Goal: Task Accomplishment & Management: Manage account settings

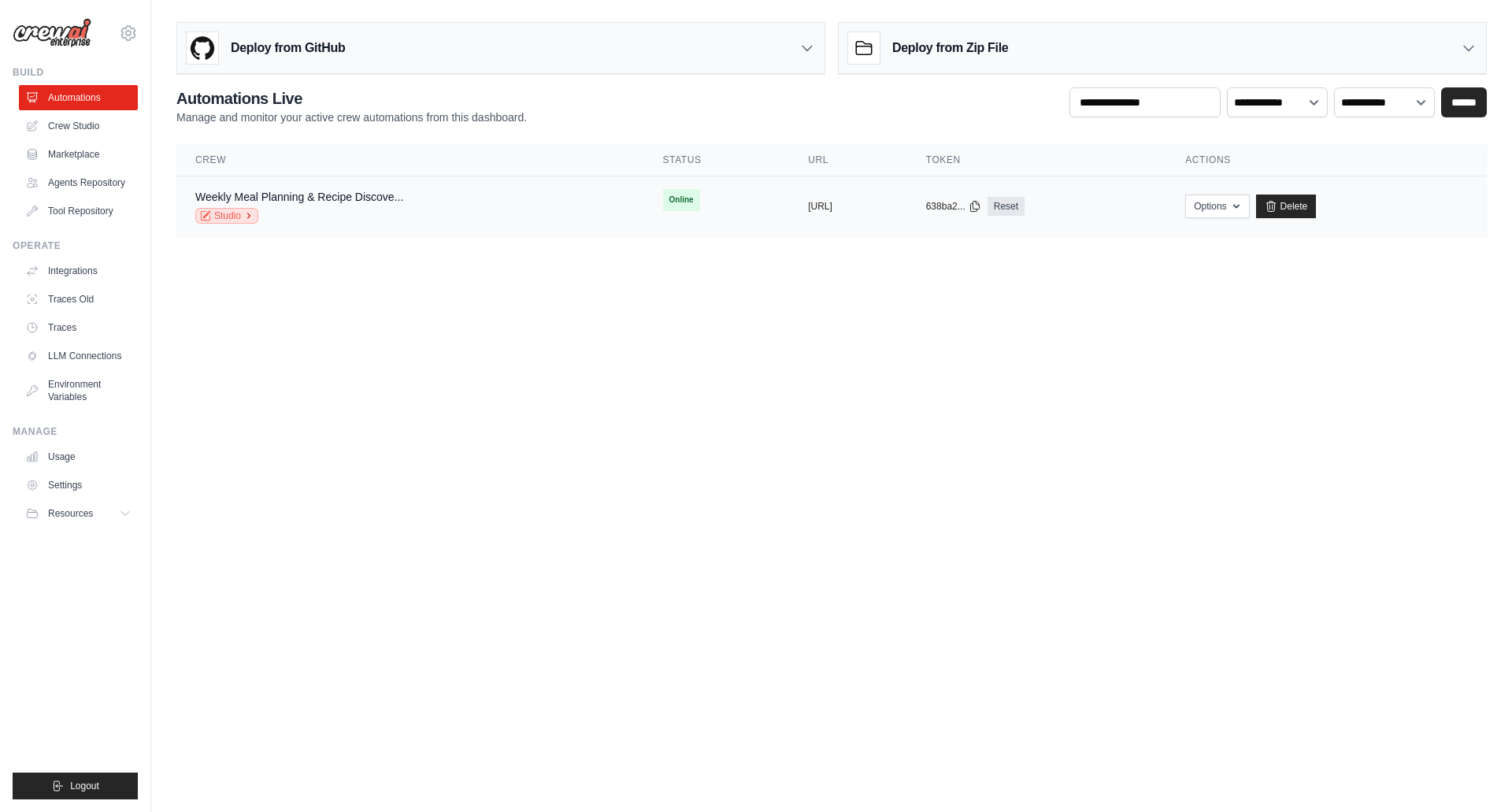
click at [214, 217] on link "Studio" at bounding box center [227, 215] width 63 height 16
click at [61, 134] on link "Crew Studio" at bounding box center [79, 126] width 119 height 25
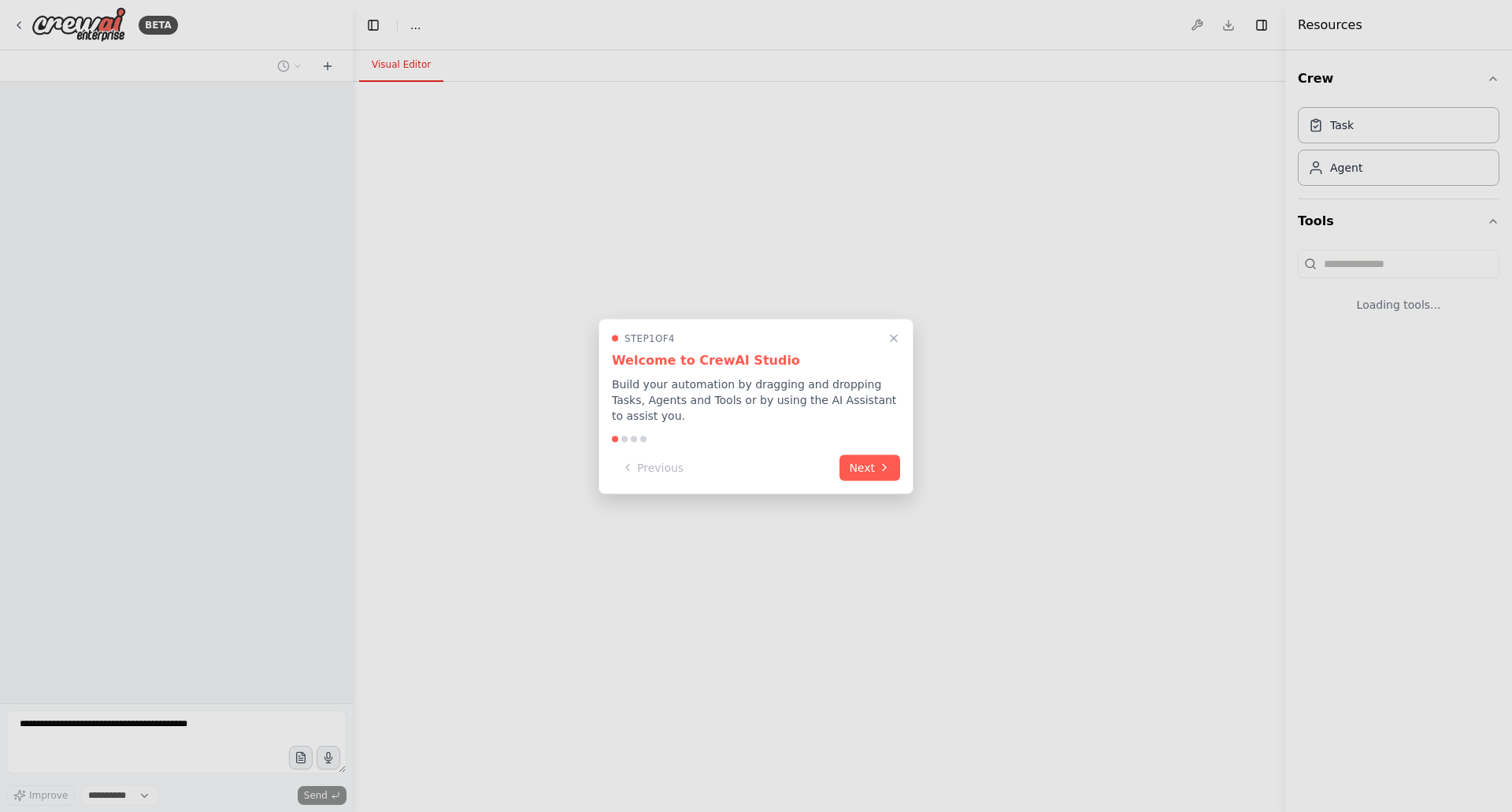
select select "****"
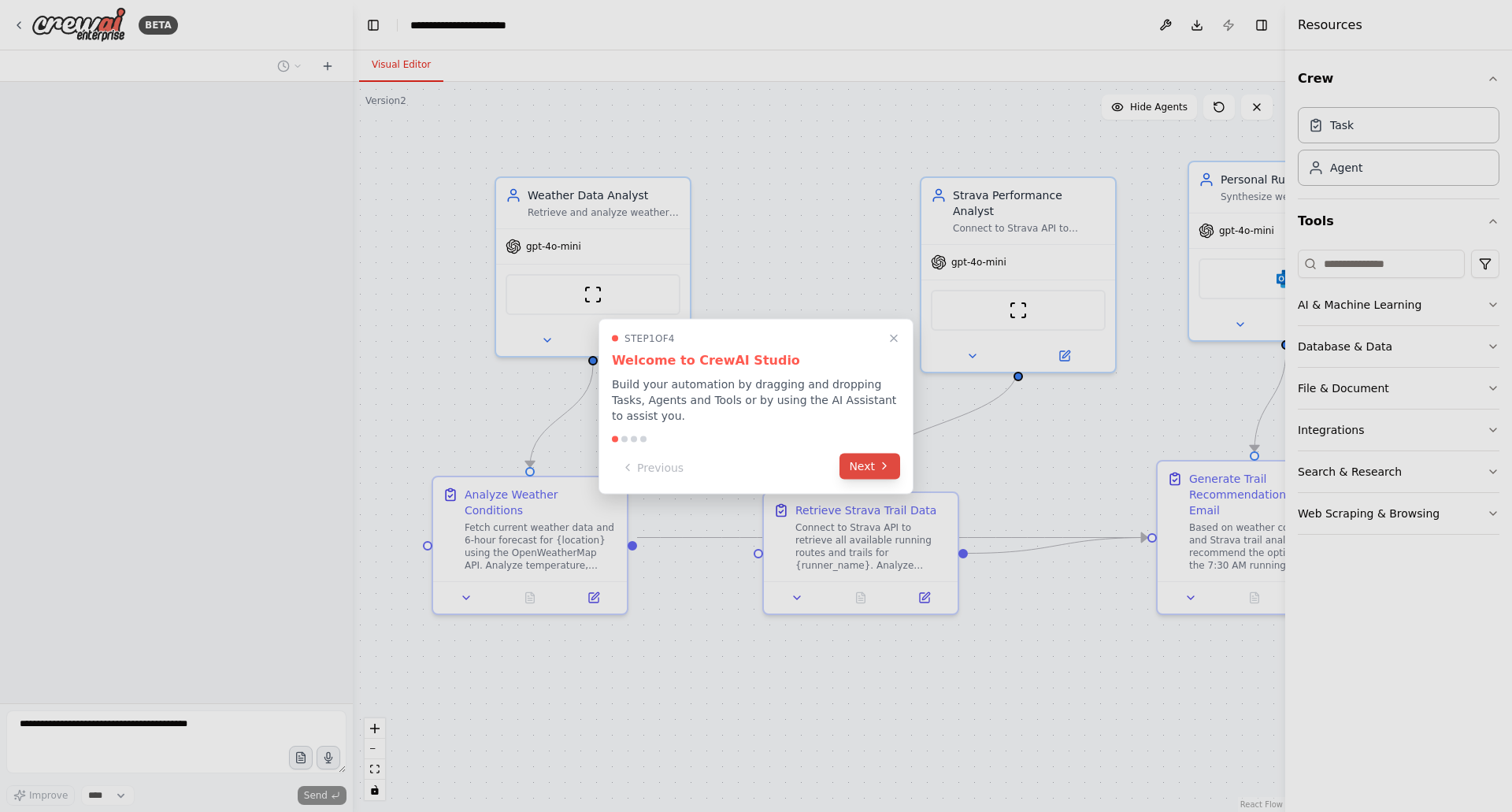
click at [868, 457] on button "Next" at bounding box center [870, 466] width 61 height 26
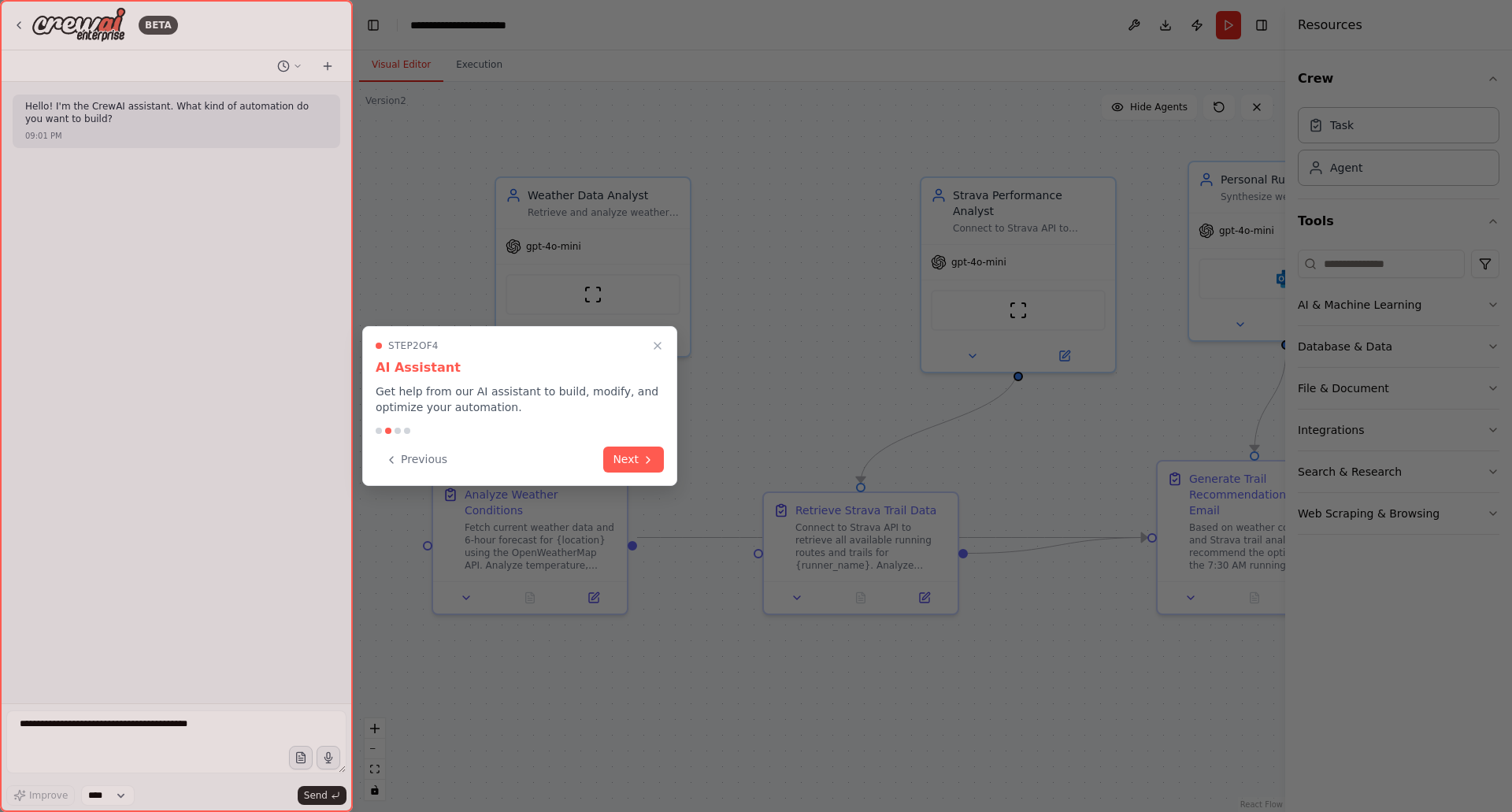
click at [612, 458] on button "Next" at bounding box center [633, 460] width 61 height 26
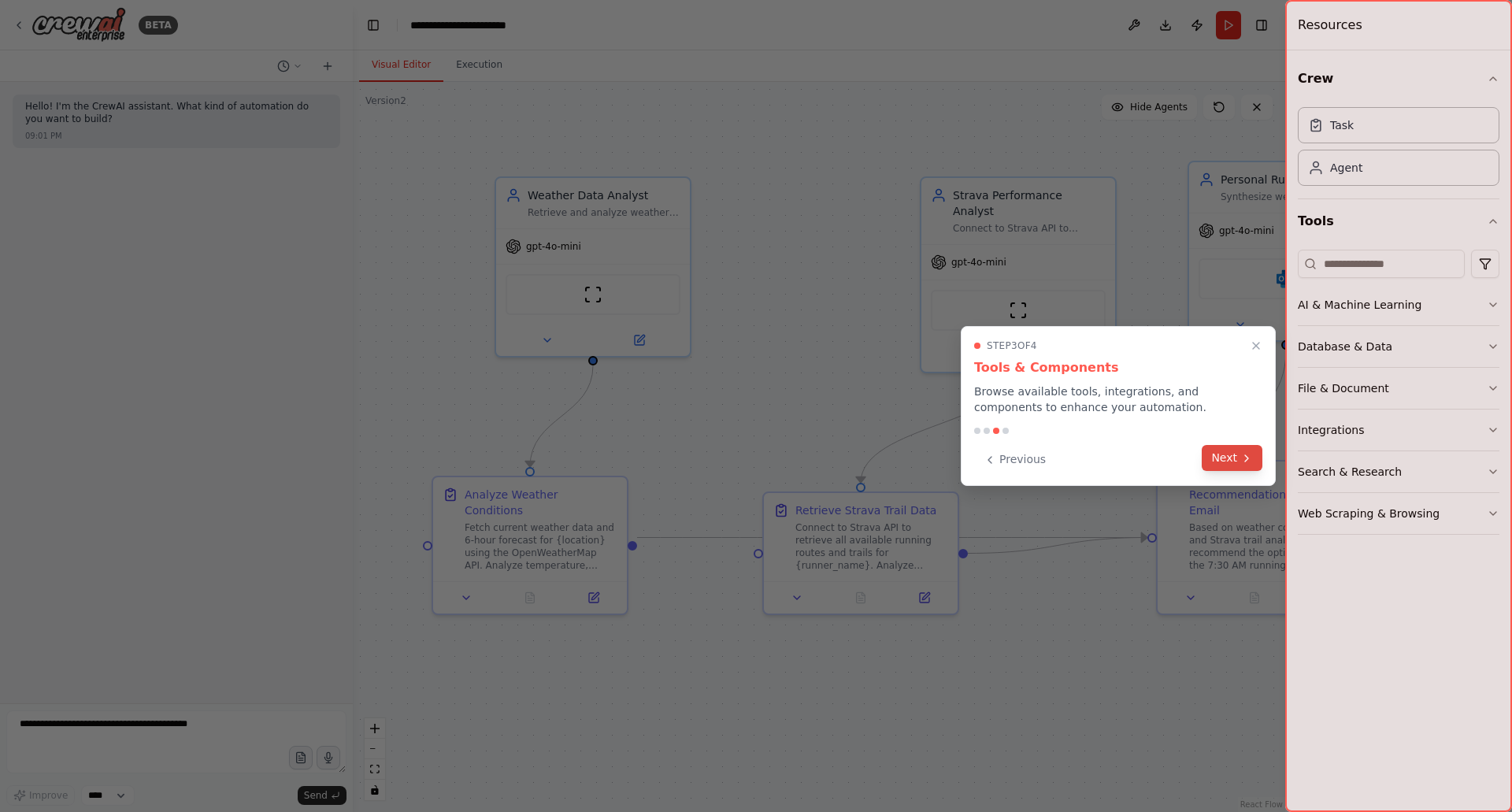
click at [1226, 457] on button "Next" at bounding box center [1232, 458] width 61 height 26
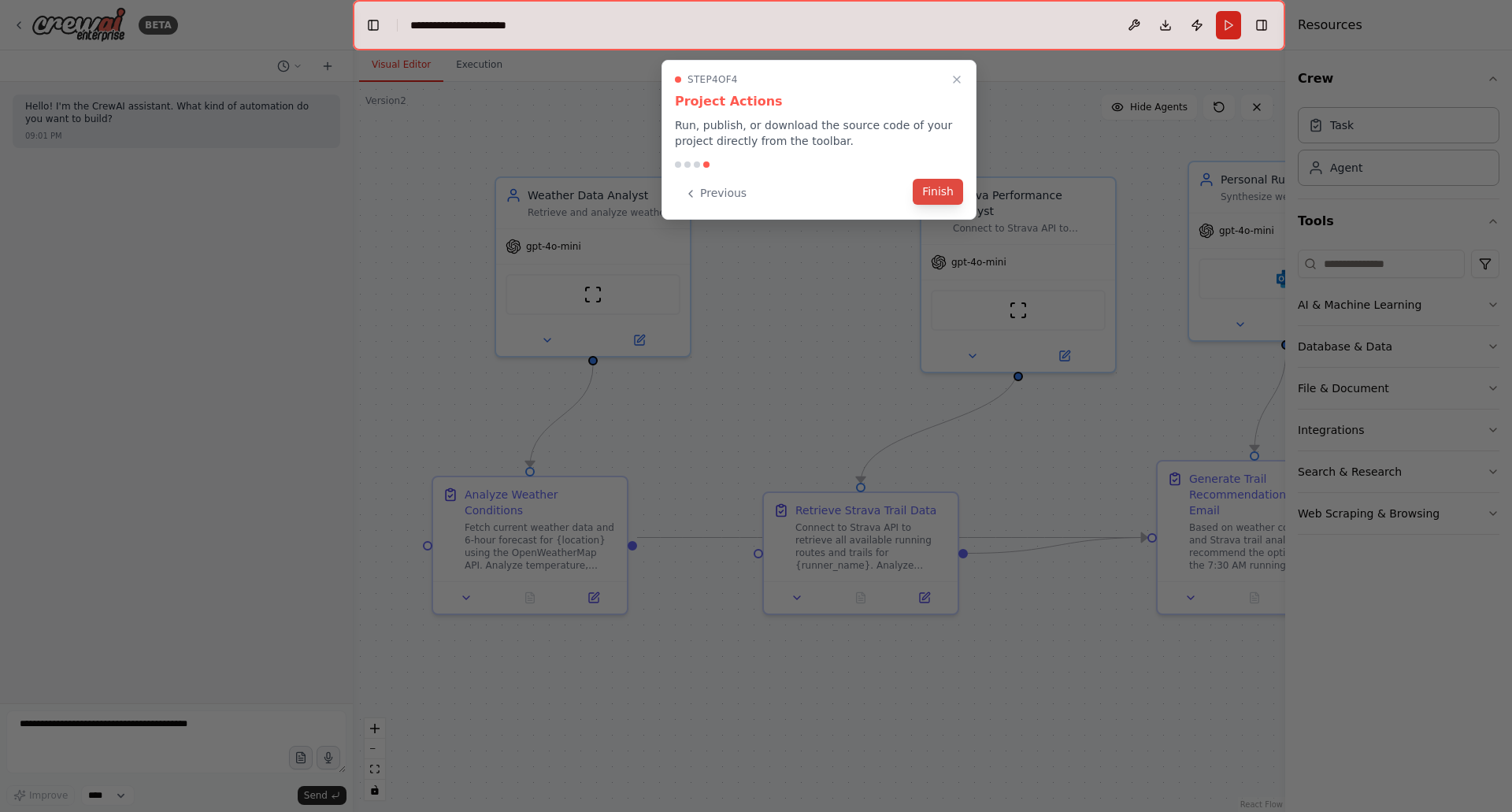
click at [929, 187] on button "Finish" at bounding box center [938, 192] width 51 height 26
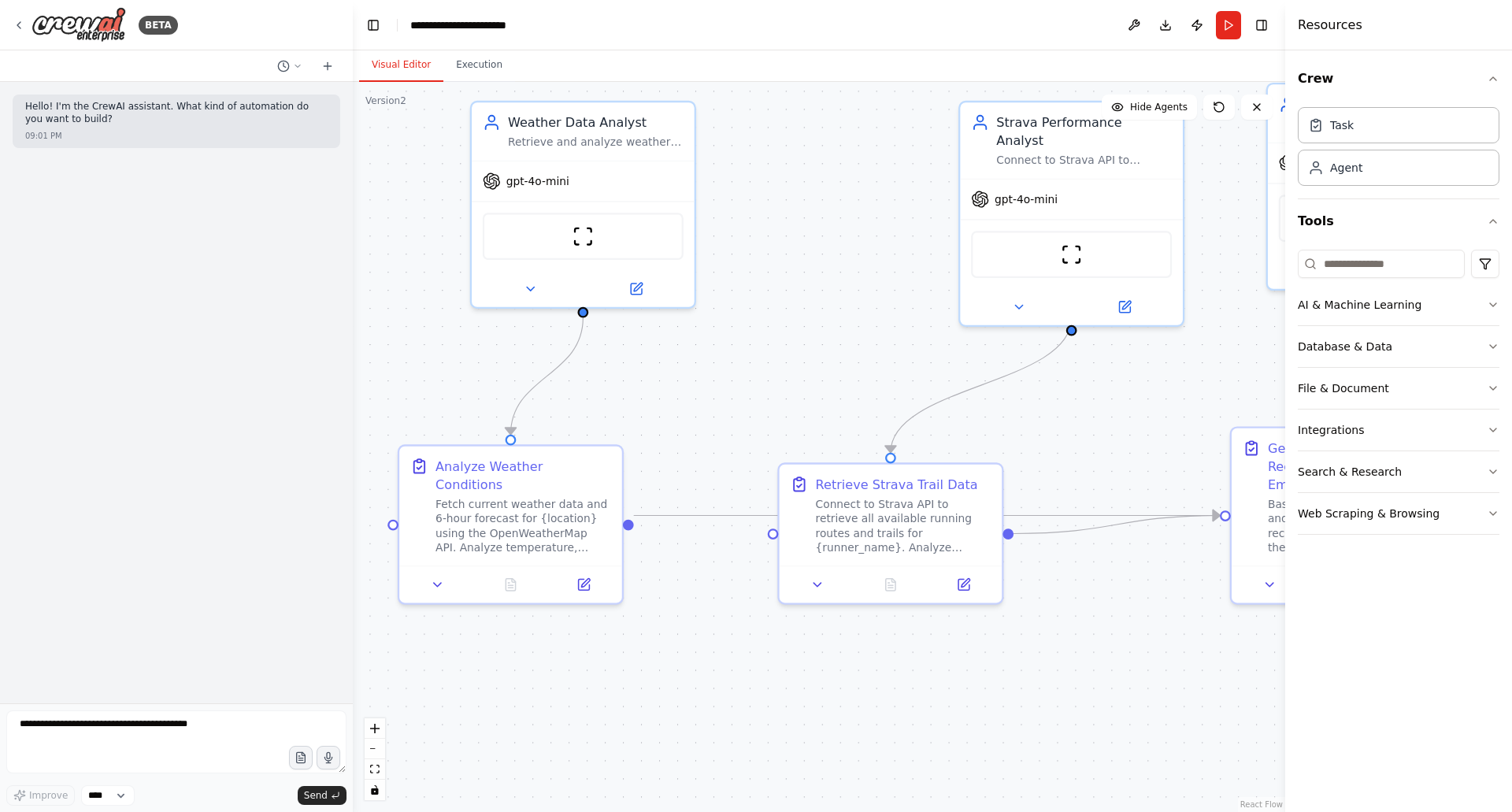
click at [4, 19] on button "Toggle Sidebar" at bounding box center [0, 406] width 12 height 812
click at [25, 19] on div "BETA" at bounding box center [95, 24] width 166 height 36
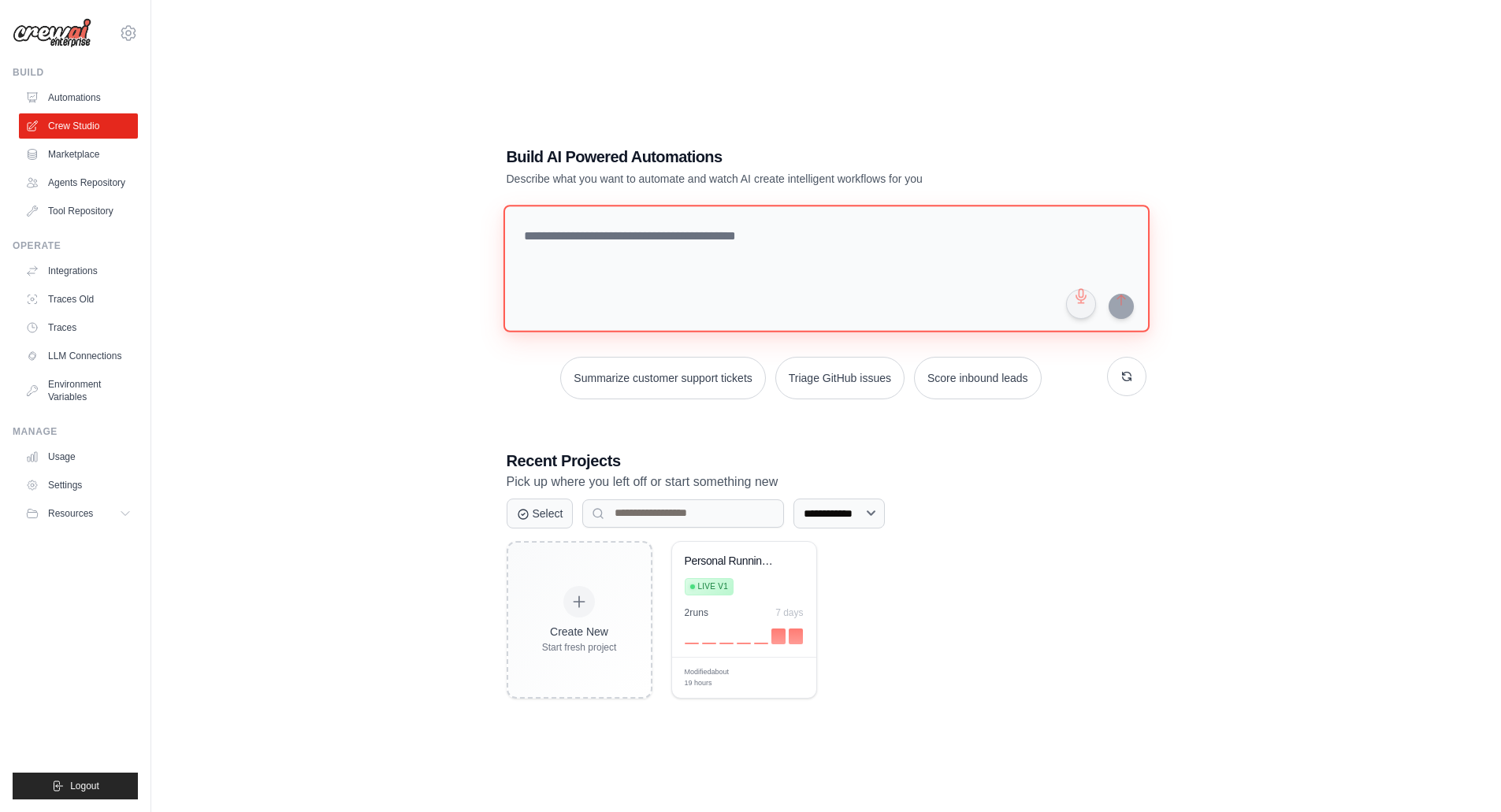
click at [681, 267] on textarea at bounding box center [826, 269] width 646 height 127
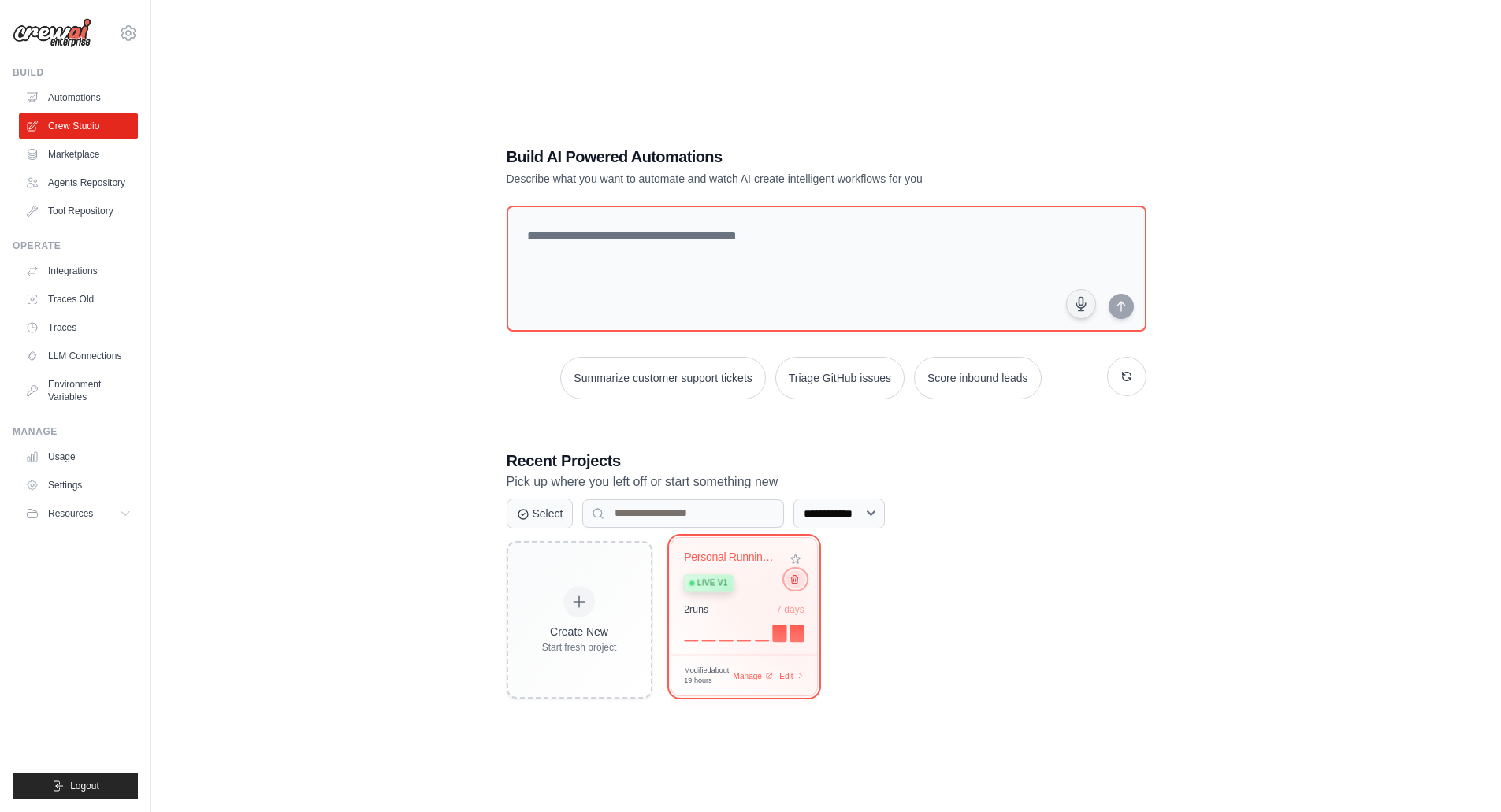
click at [798, 583] on icon at bounding box center [794, 578] width 10 height 10
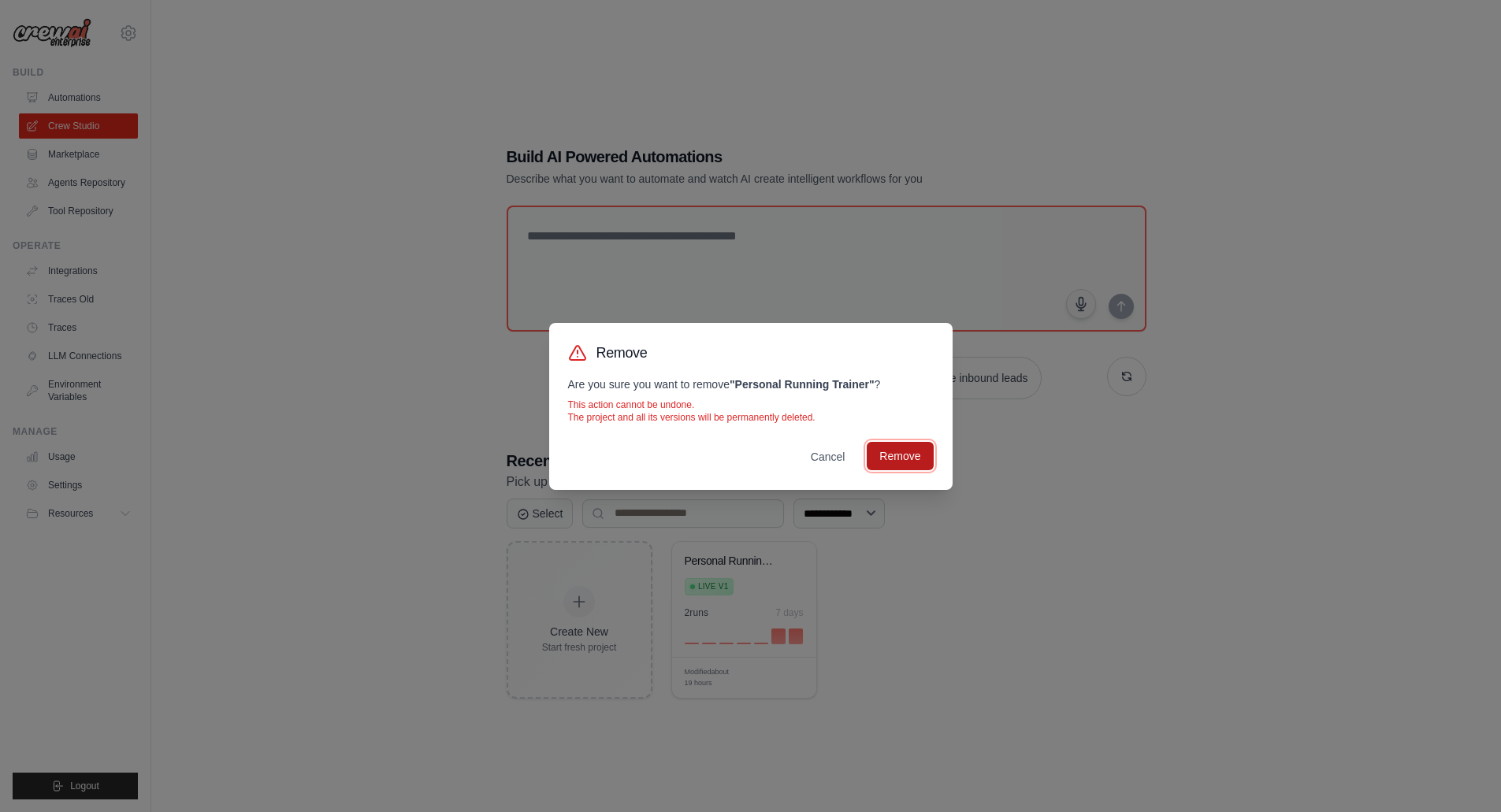
click at [913, 453] on button "Remove" at bounding box center [900, 455] width 66 height 28
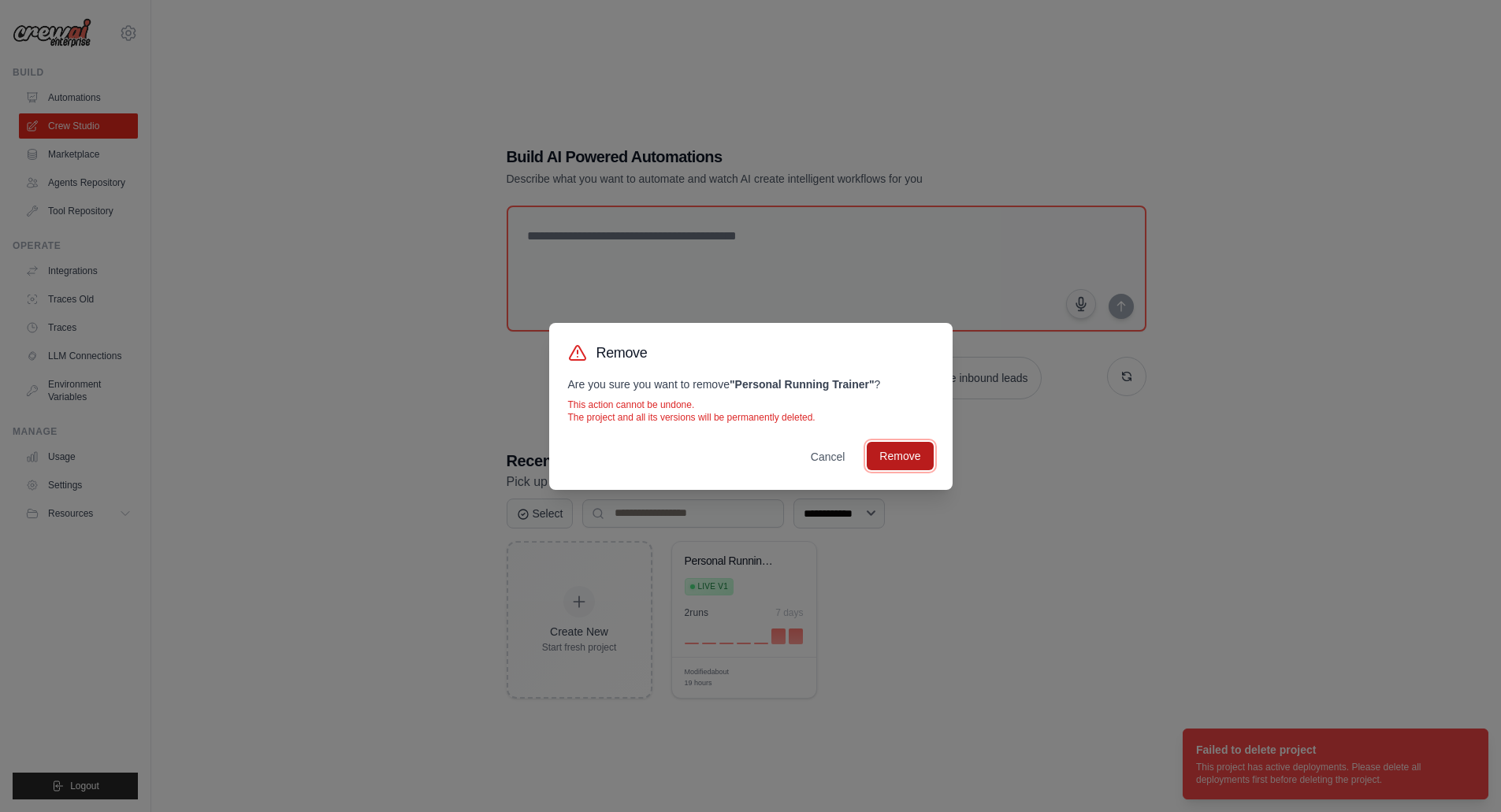
click at [899, 454] on button "Remove" at bounding box center [900, 455] width 66 height 28
click at [1142, 734] on div "Remove Are you sure you want to remove " Personal Running Trainer " ? This acti…" at bounding box center [750, 406] width 1501 height 812
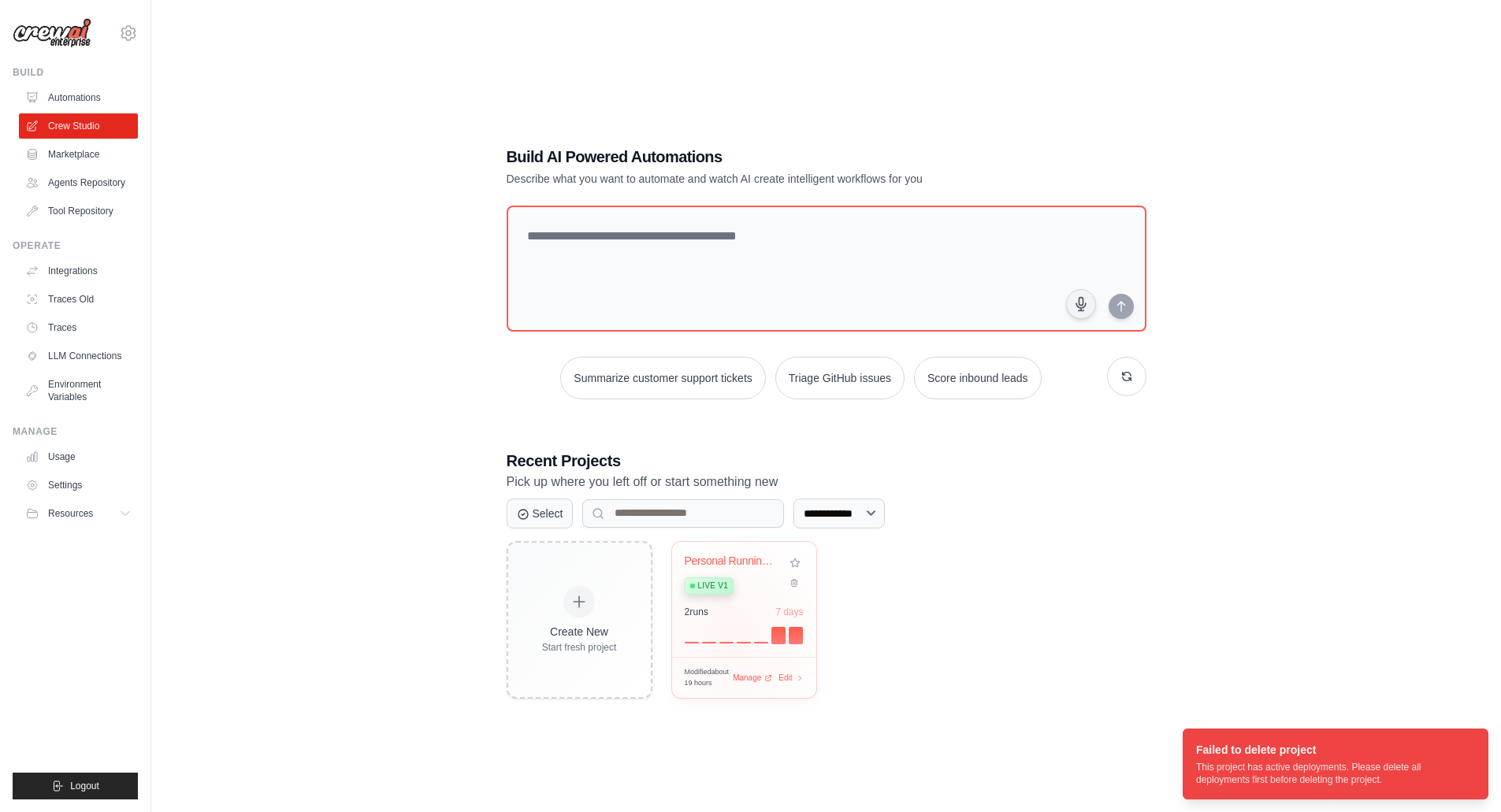
click at [730, 633] on div at bounding box center [744, 634] width 119 height 19
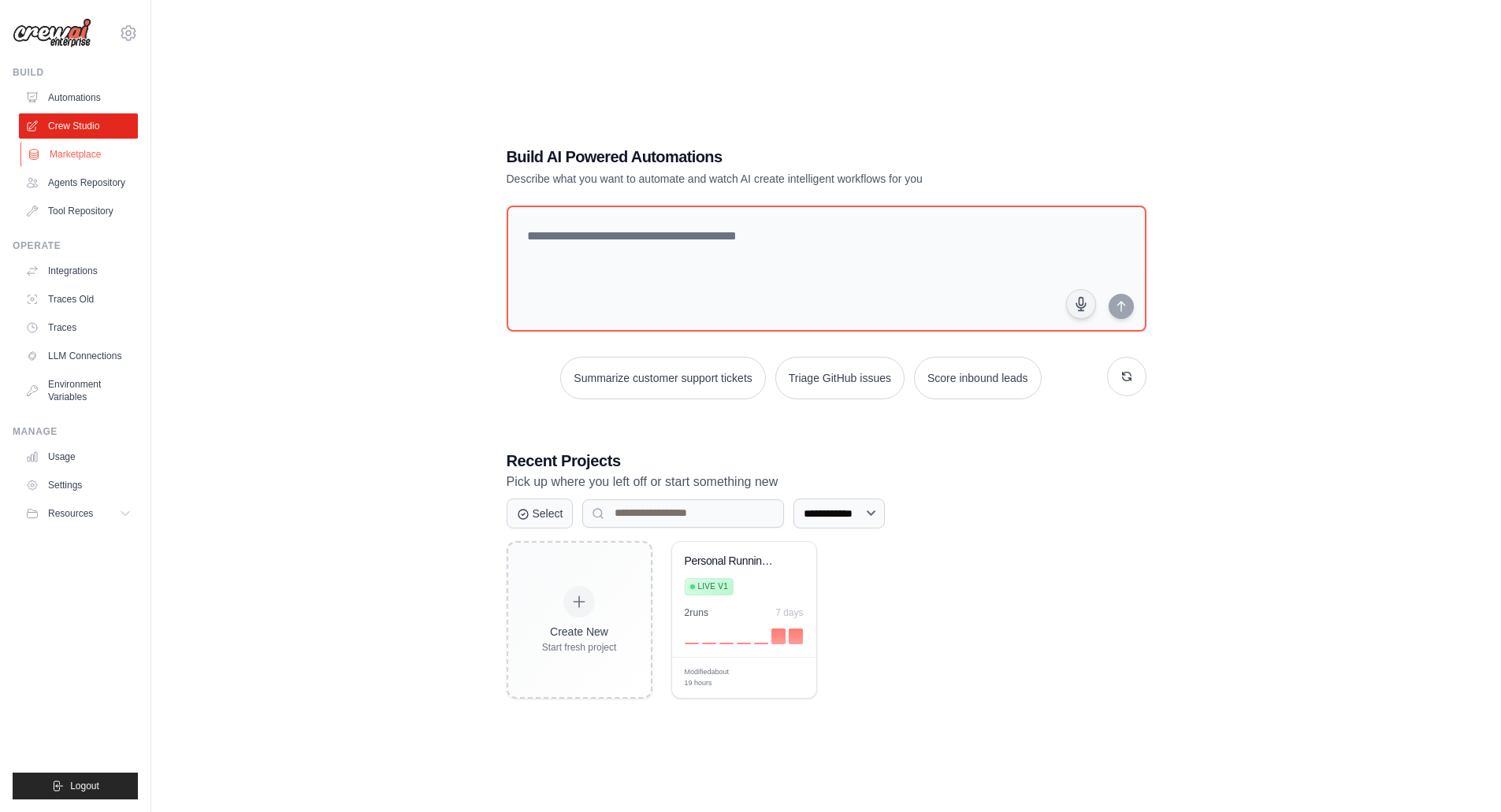
click at [95, 158] on link "Marketplace" at bounding box center [79, 154] width 119 height 25
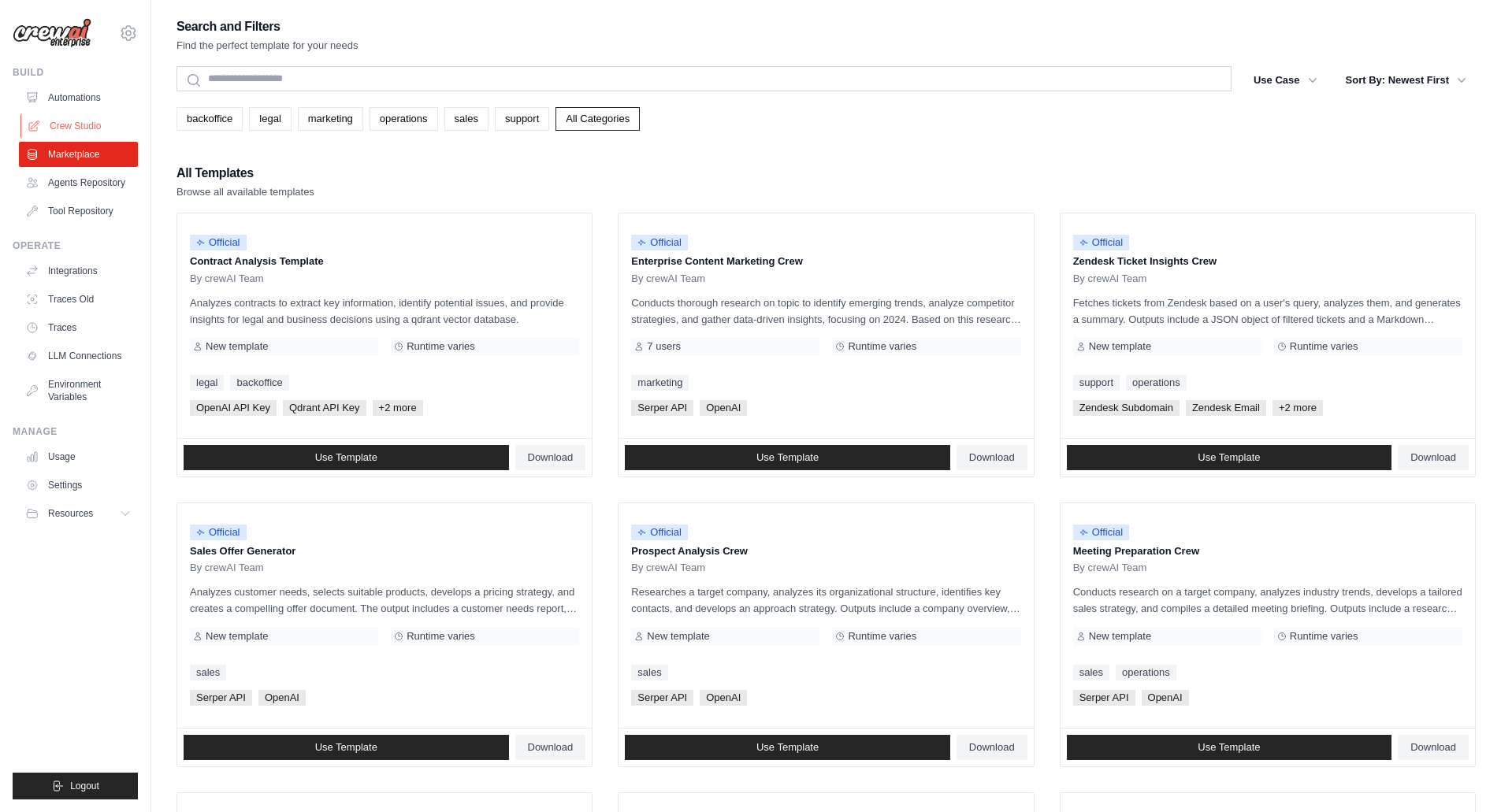
click at [87, 119] on link "Crew Studio" at bounding box center [79, 126] width 119 height 25
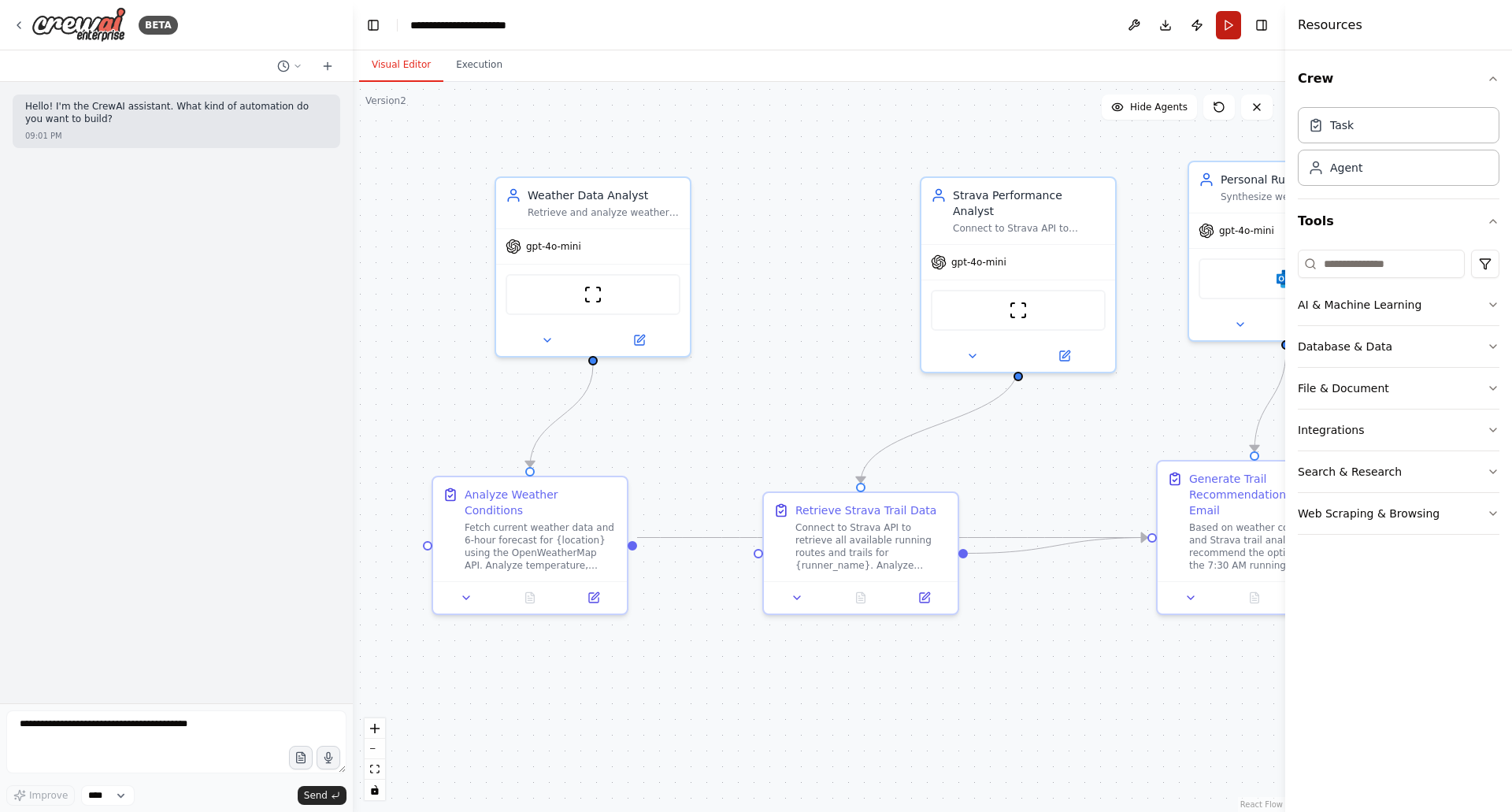
click at [1234, 31] on button "Run" at bounding box center [1228, 25] width 25 height 28
click at [1234, 31] on header "**********" at bounding box center [818, 25] width 933 height 51
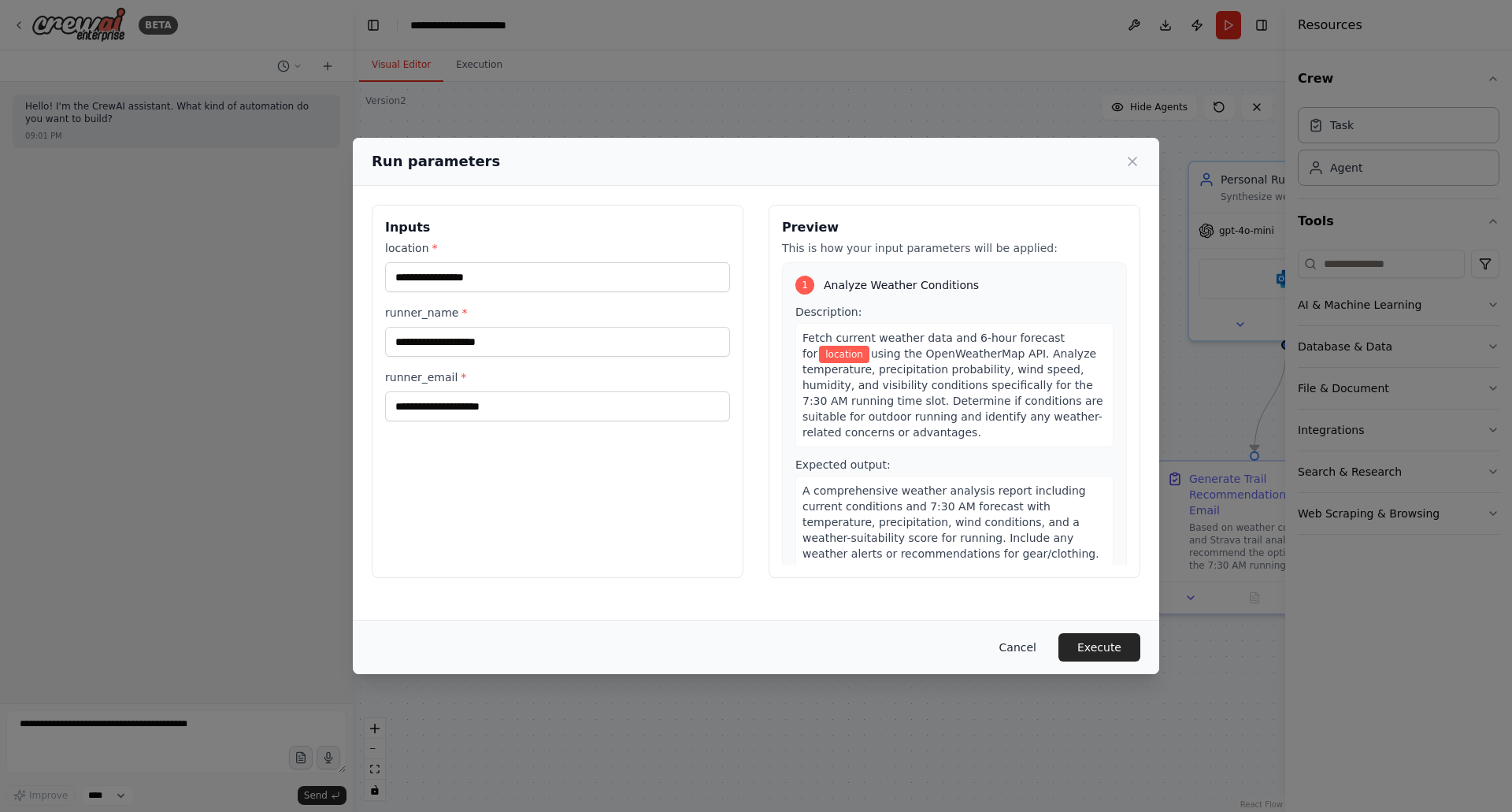
click at [1012, 637] on button "Cancel" at bounding box center [1017, 647] width 62 height 28
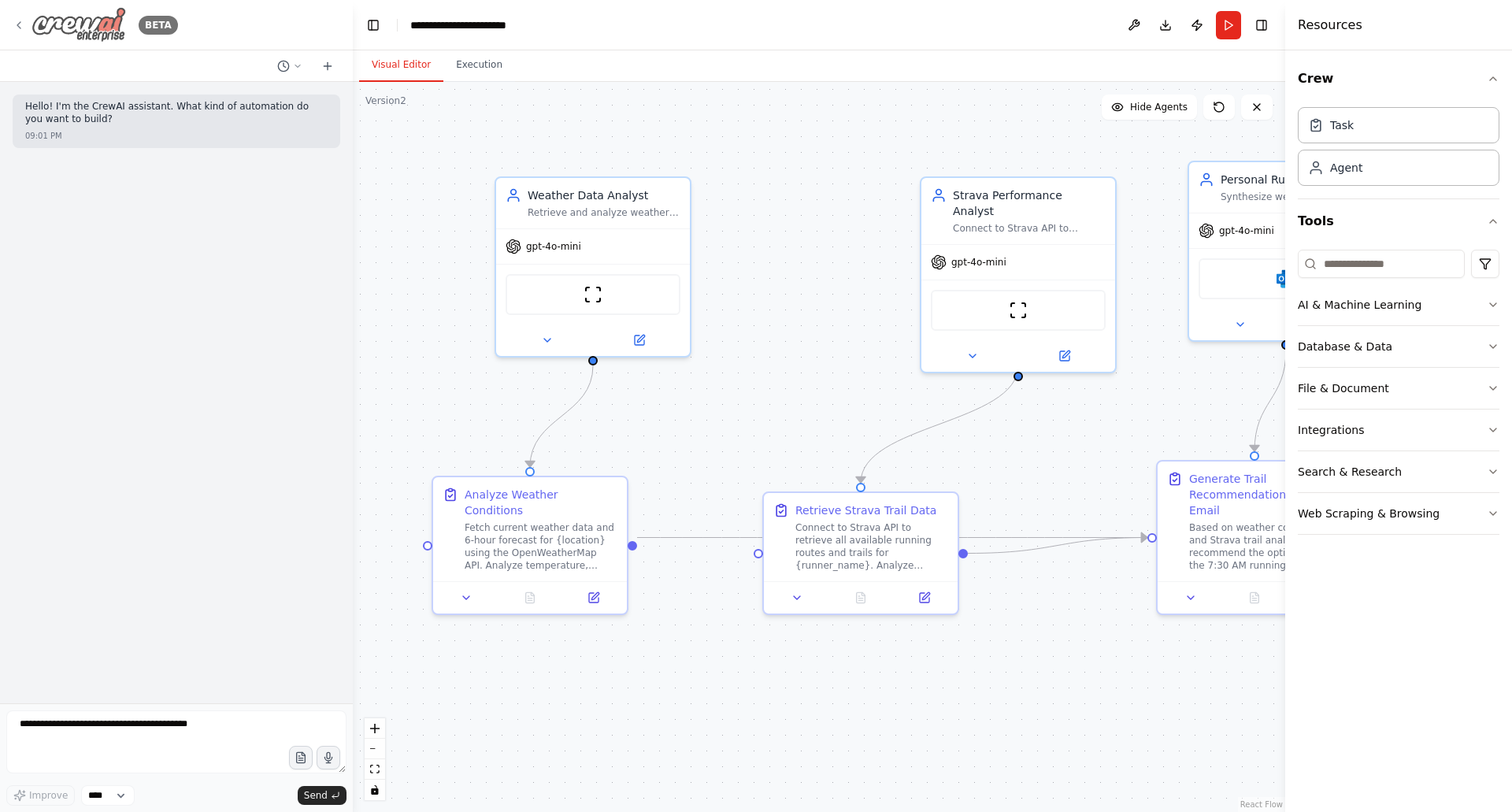
click at [30, 29] on div "BETA" at bounding box center [95, 24] width 166 height 36
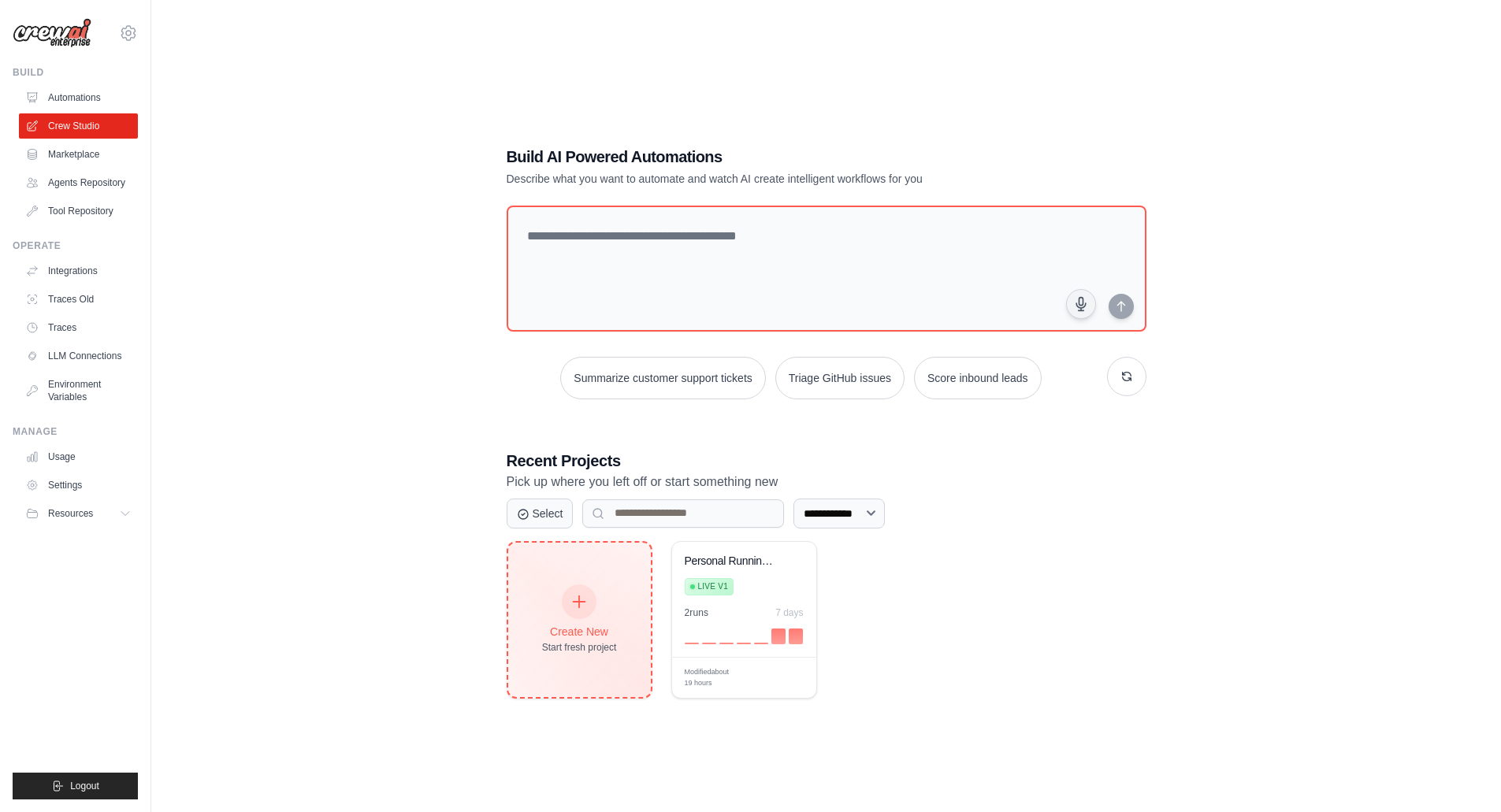
click at [606, 629] on div "Create New" at bounding box center [579, 631] width 75 height 16
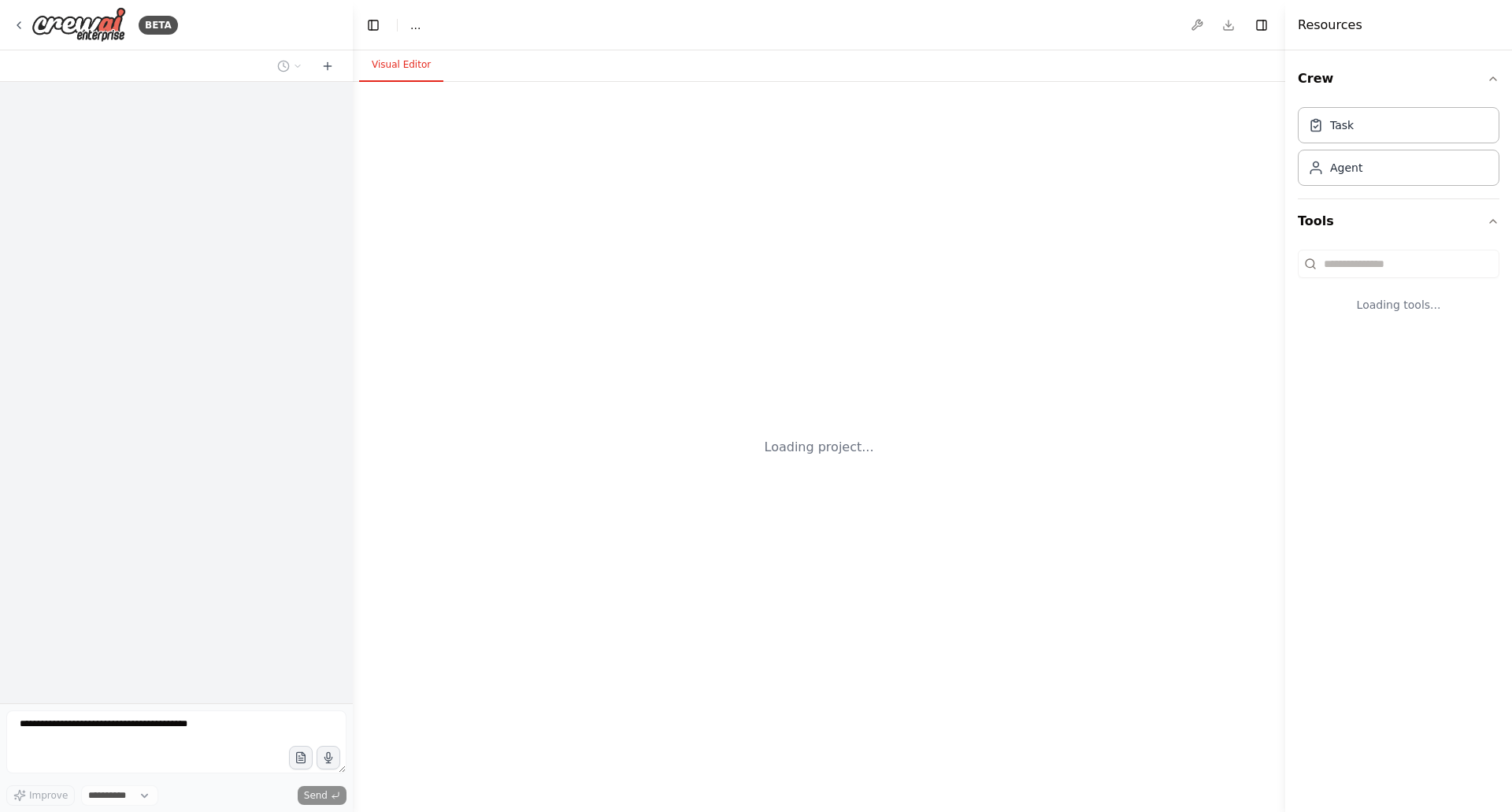
select select "****"
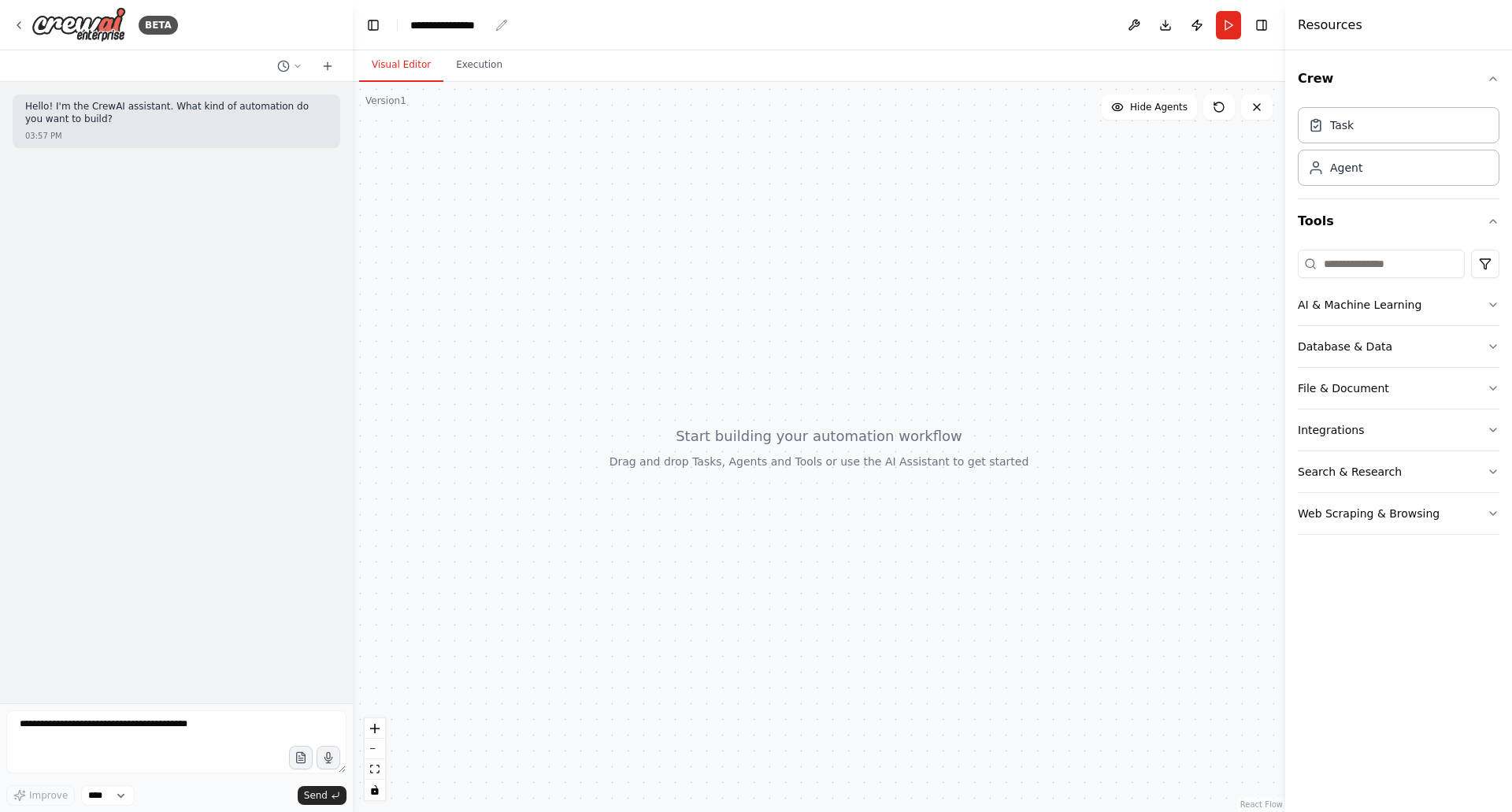
click at [457, 27] on div "**********" at bounding box center [449, 25] width 79 height 16
click at [480, 22] on div "**********" at bounding box center [469, 25] width 118 height 16
click at [480, 24] on div "**********" at bounding box center [469, 25] width 118 height 16
click at [532, 120] on div at bounding box center [818, 447] width 933 height 730
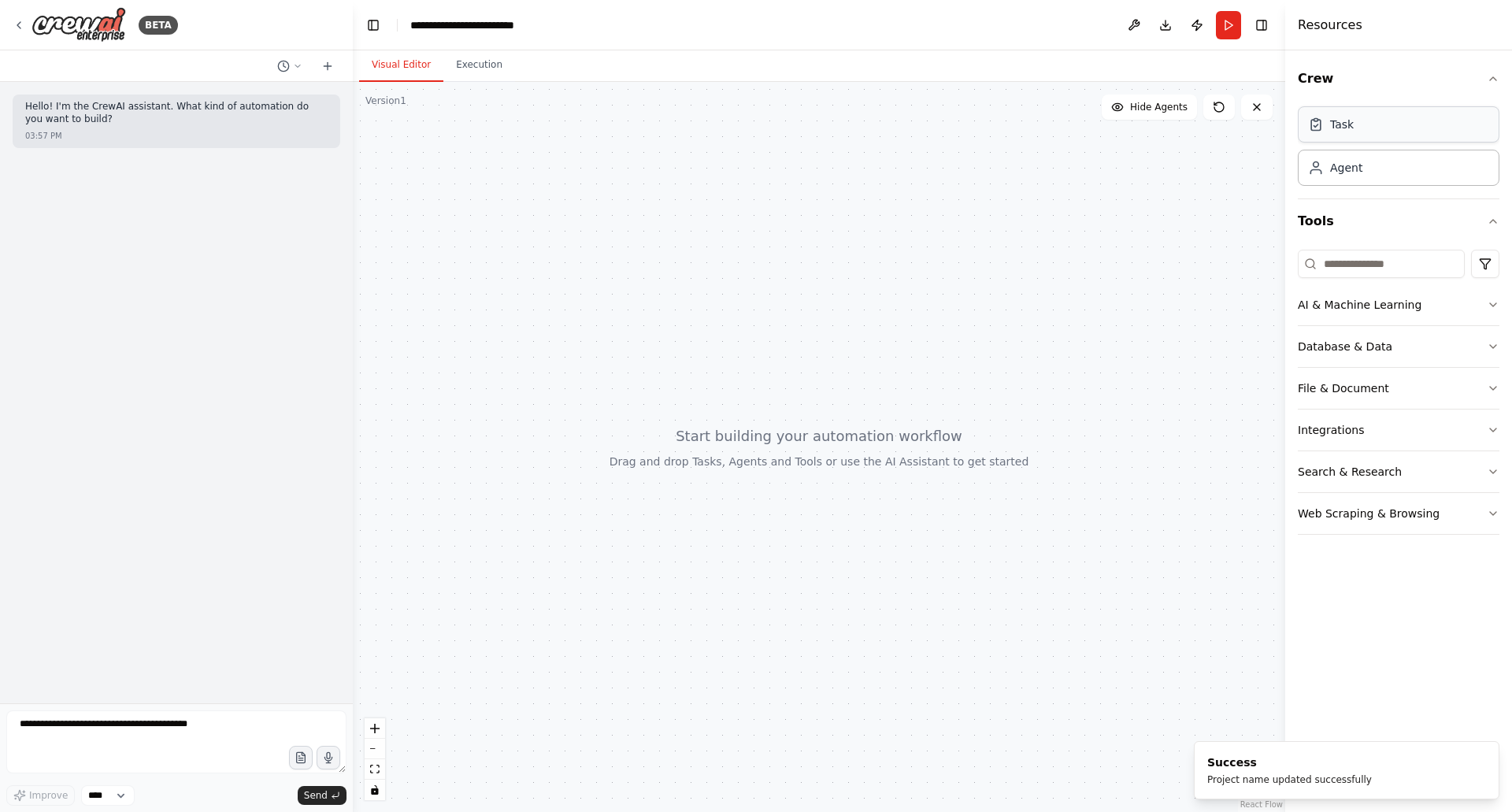
click at [1382, 127] on div "Task" at bounding box center [1399, 125] width 202 height 37
drag, startPoint x: 1384, startPoint y: 127, endPoint x: 433, endPoint y: 206, distance: 954.3
click at [433, 206] on div "**********" at bounding box center [756, 406] width 1512 height 812
click at [1347, 166] on div "Agent" at bounding box center [1346, 167] width 32 height 16
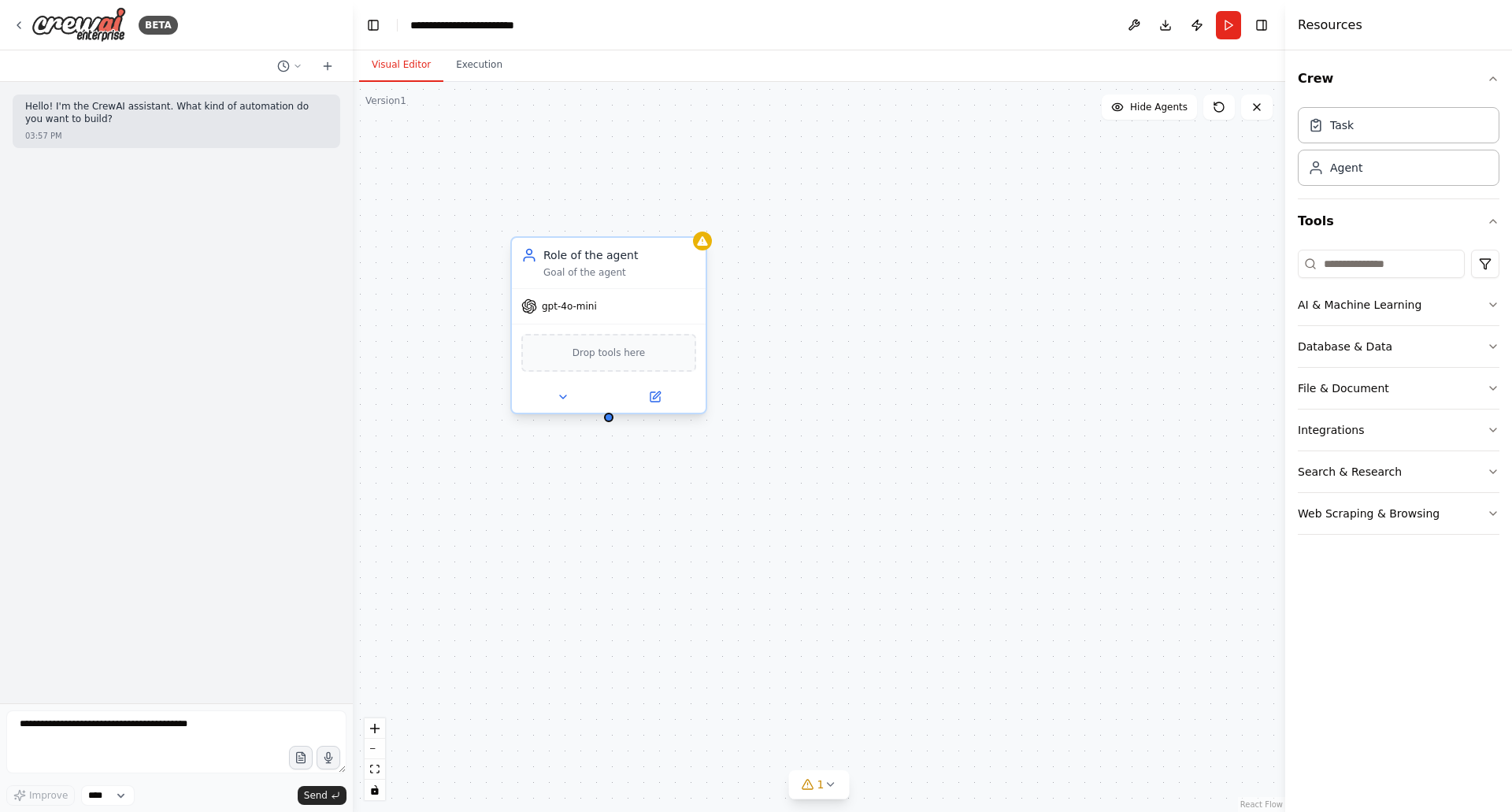
click at [628, 354] on span "Drop tools here" at bounding box center [609, 352] width 73 height 16
click at [694, 222] on icon at bounding box center [694, 222] width 6 height 9
click at [634, 225] on button "Confirm" at bounding box center [649, 222] width 56 height 19
drag, startPoint x: 643, startPoint y: 222, endPoint x: 664, endPoint y: 224, distance: 21.1
click at [644, 223] on button "Confirm" at bounding box center [649, 223] width 56 height 19
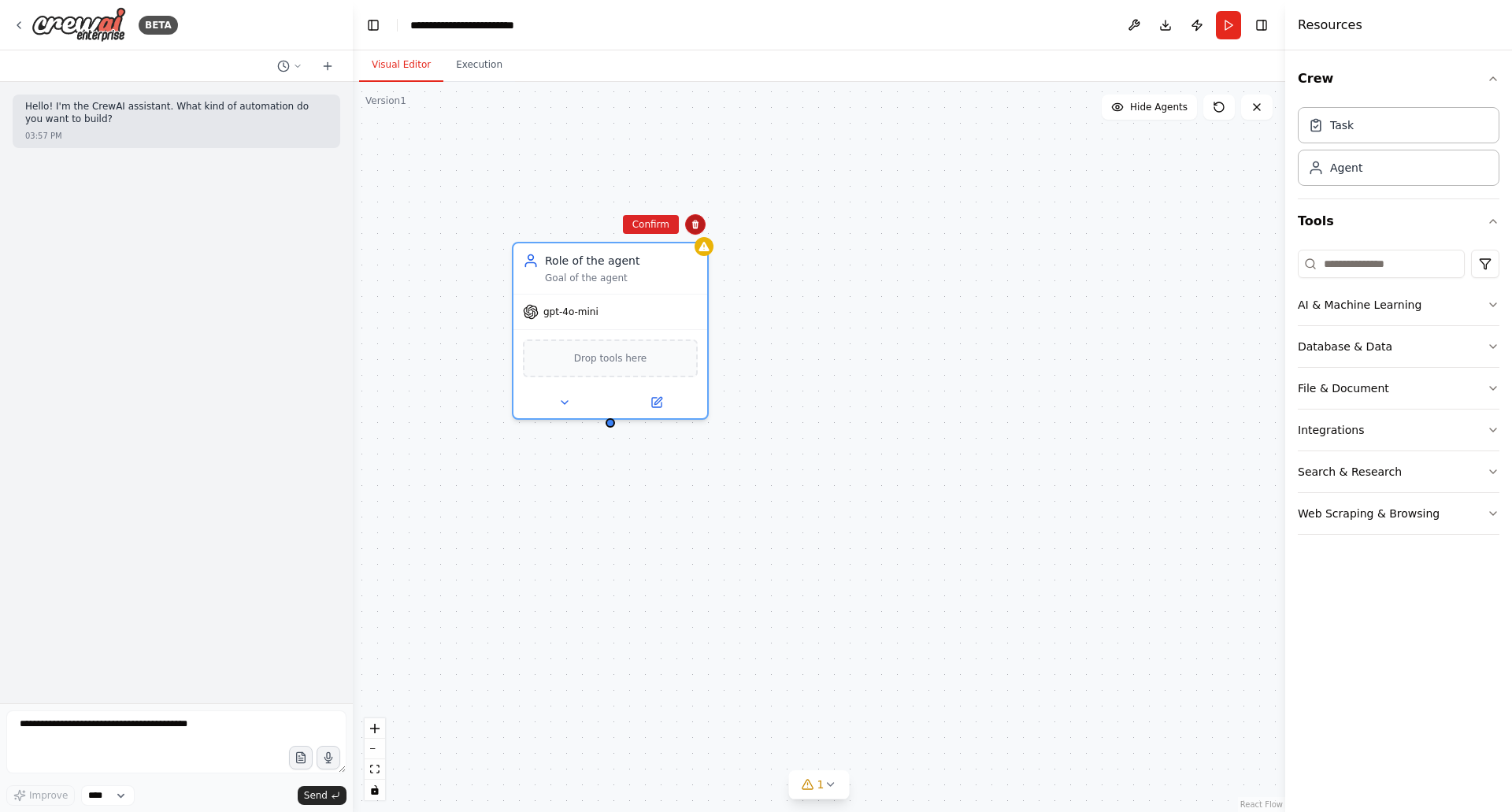
click at [694, 231] on button at bounding box center [694, 224] width 20 height 20
click at [694, 228] on icon at bounding box center [694, 225] width 6 height 9
drag, startPoint x: 681, startPoint y: 229, endPoint x: 697, endPoint y: 230, distance: 16.0
click at [688, 229] on div "Role of the agent Goal of the agent gpt-4o-mini Drop tools here" at bounding box center [818, 447] width 933 height 730
click at [700, 230] on button at bounding box center [702, 225] width 20 height 20
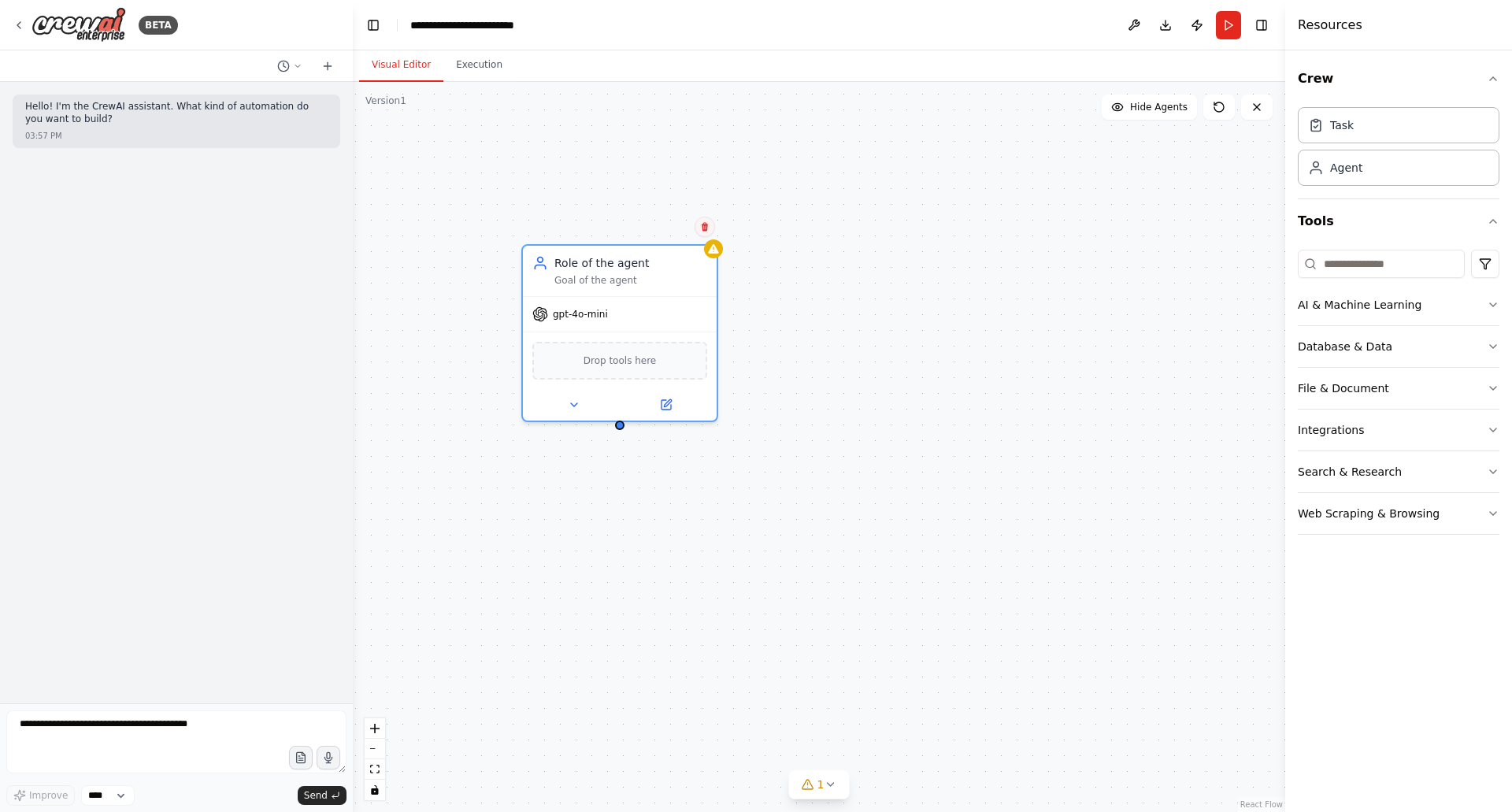
click at [704, 226] on icon at bounding box center [704, 227] width 10 height 10
click at [682, 229] on button "Confirm" at bounding box center [660, 227] width 56 height 19
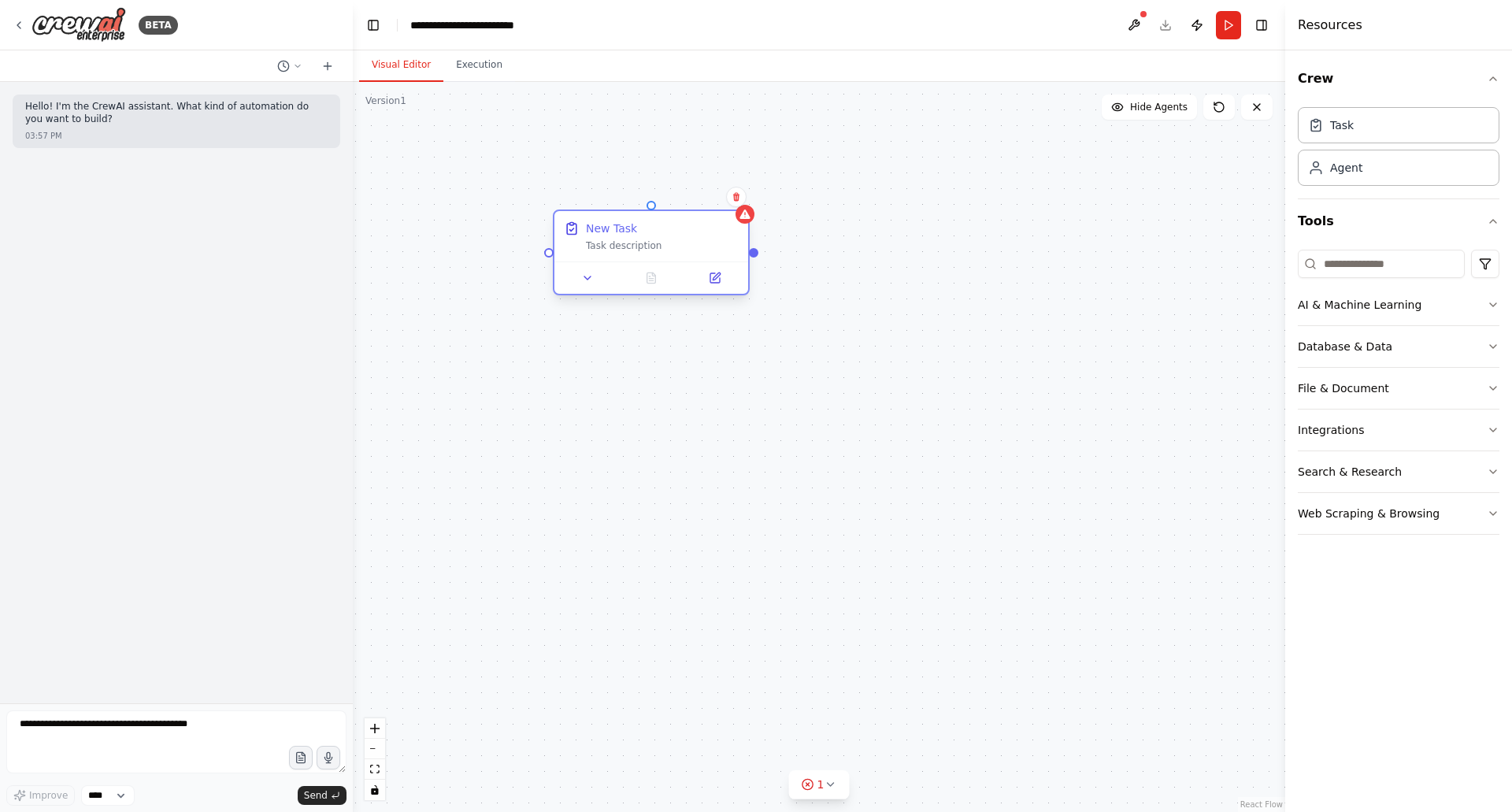
click at [625, 244] on div "Task description" at bounding box center [662, 245] width 153 height 12
click at [626, 252] on div "New Task Task description" at bounding box center [651, 236] width 194 height 51
click at [712, 280] on icon at bounding box center [715, 277] width 10 height 10
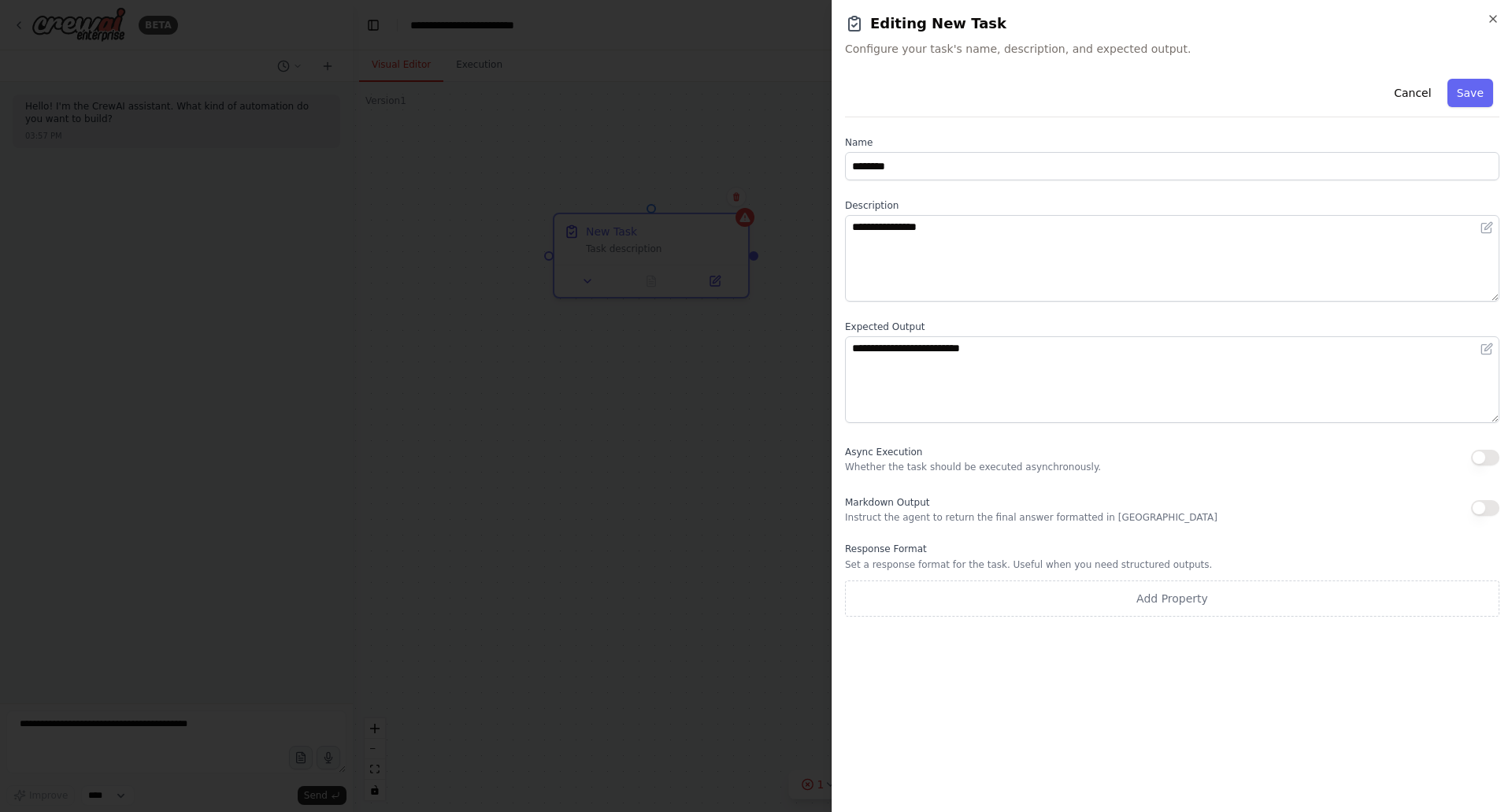
click at [1450, 93] on div "Cancel Save" at bounding box center [1173, 94] width 654 height 44
drag, startPoint x: 1420, startPoint y: 99, endPoint x: 1440, endPoint y: 92, distance: 21.2
click at [1420, 101] on button "Cancel" at bounding box center [1413, 92] width 56 height 28
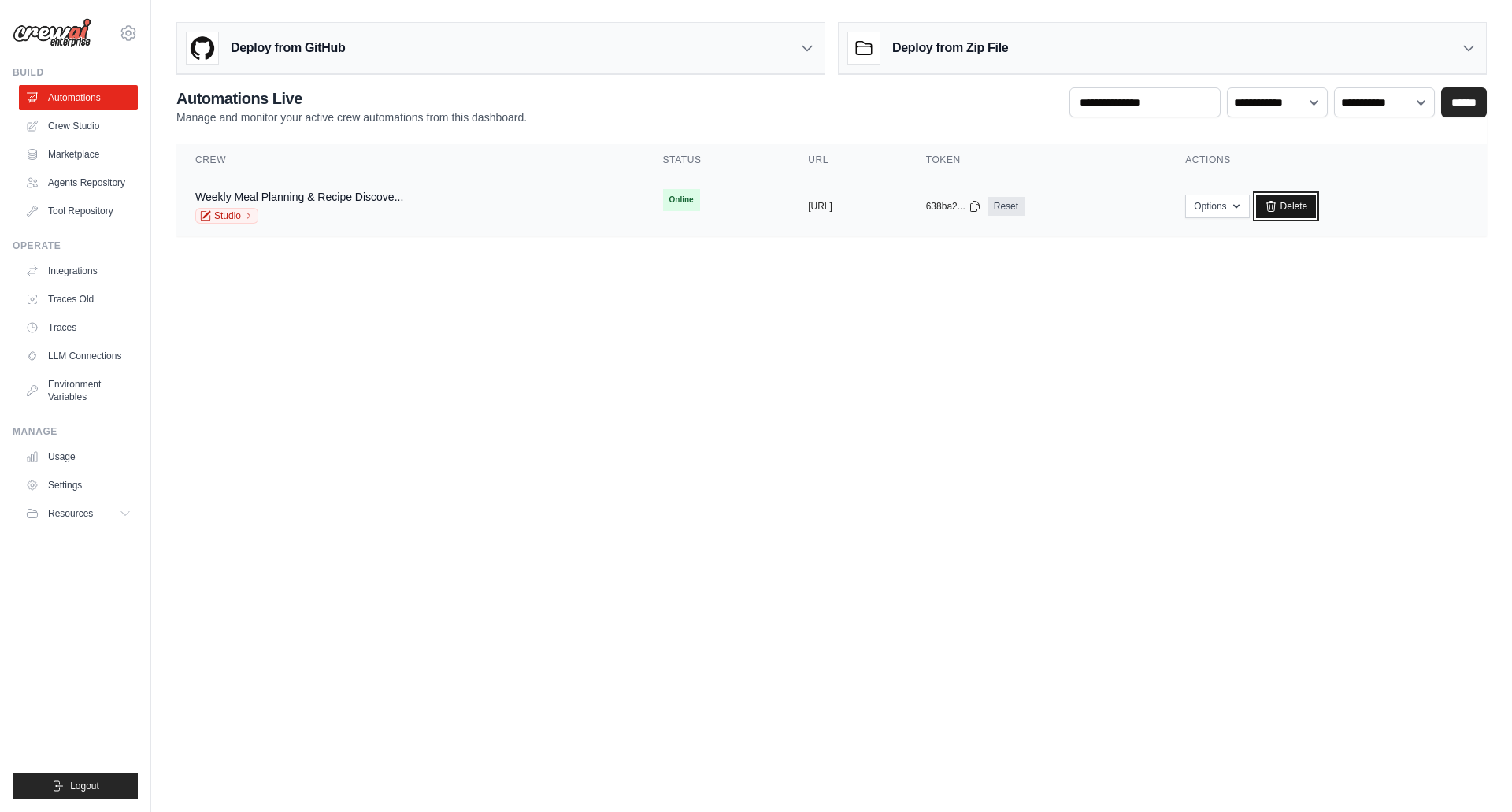
click at [1317, 195] on link "Delete" at bounding box center [1287, 206] width 61 height 24
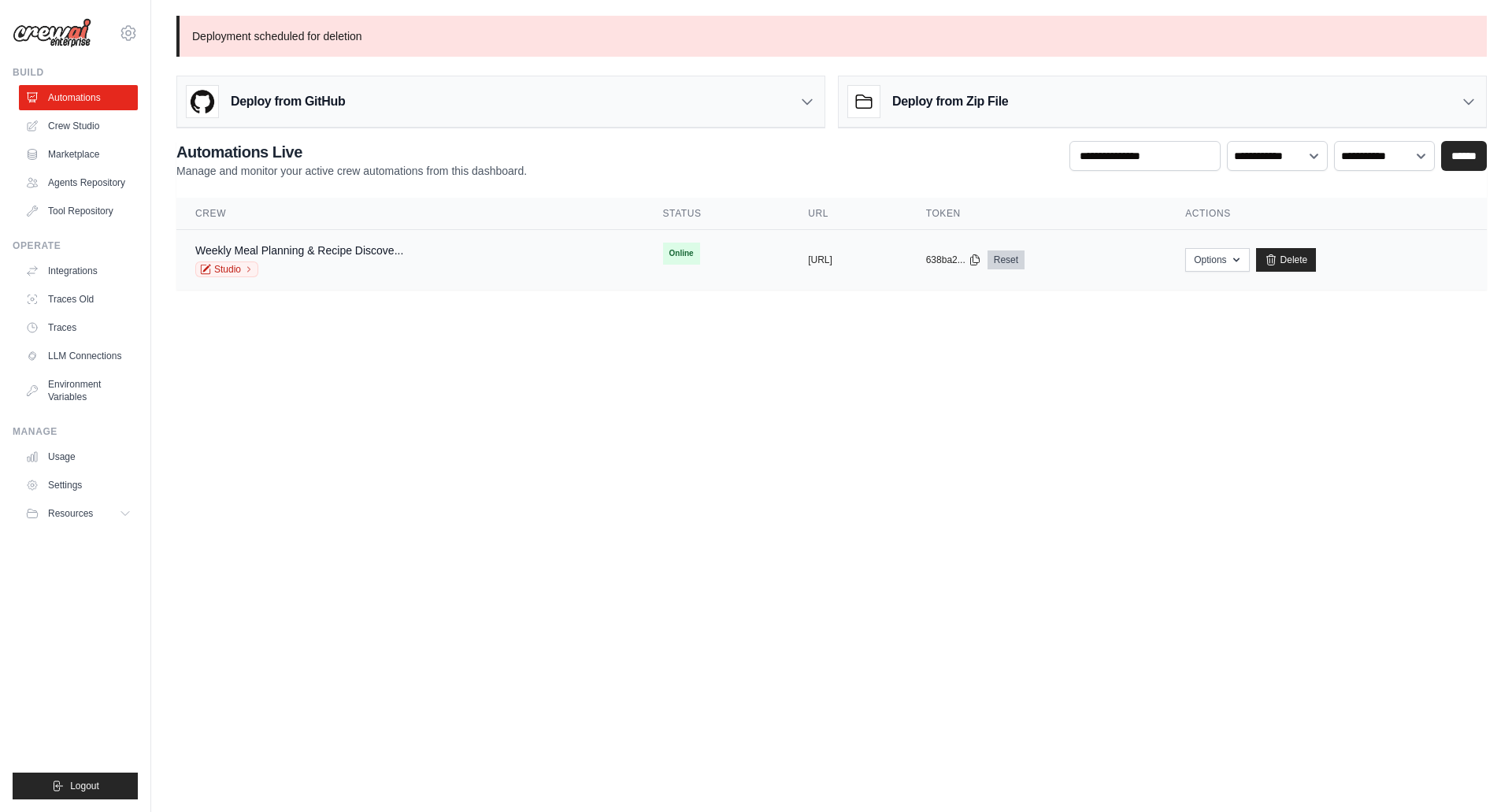
click at [1024, 255] on link "Reset" at bounding box center [1006, 260] width 37 height 19
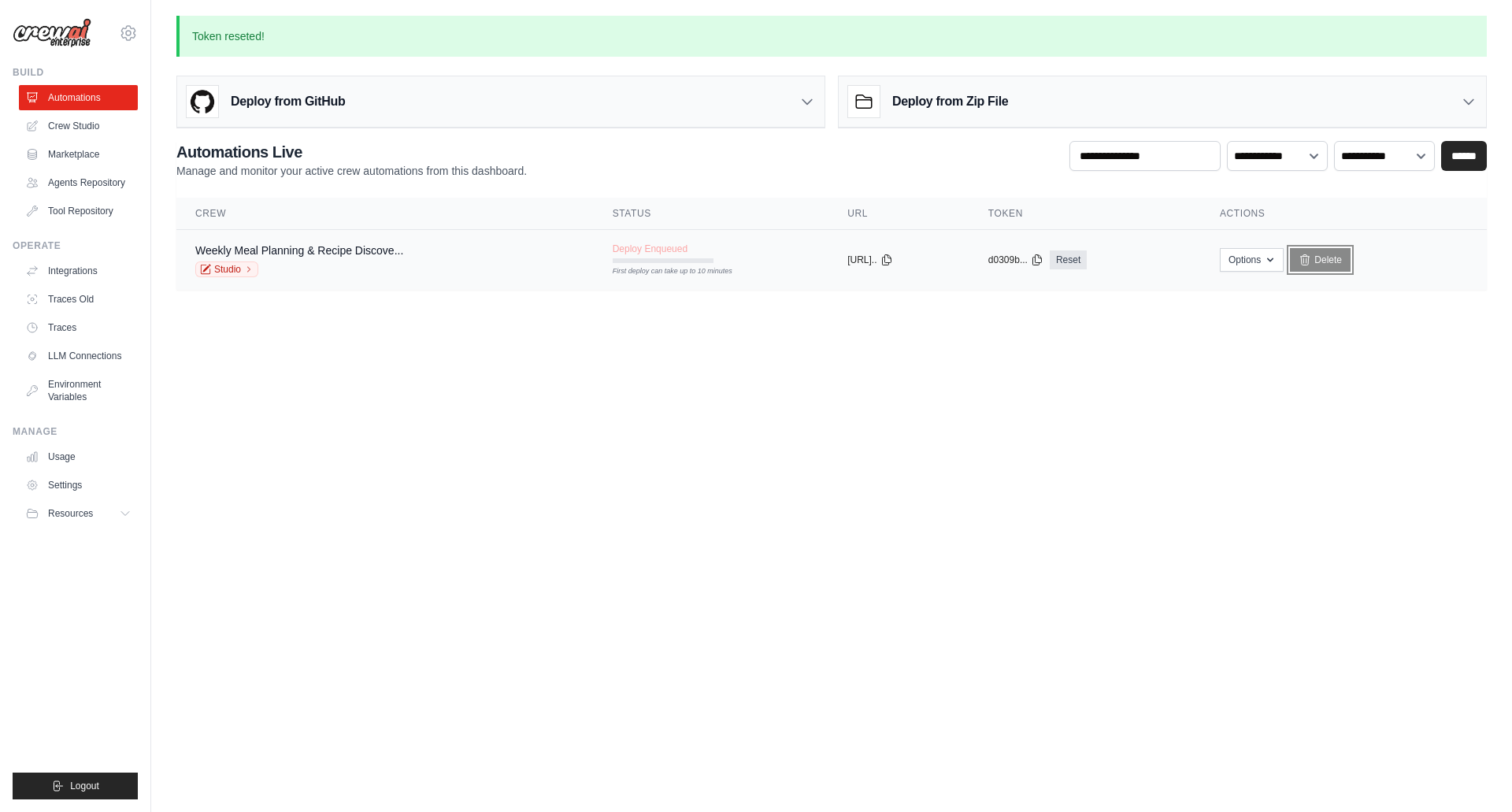
click at [1351, 260] on link "Delete" at bounding box center [1321, 259] width 61 height 24
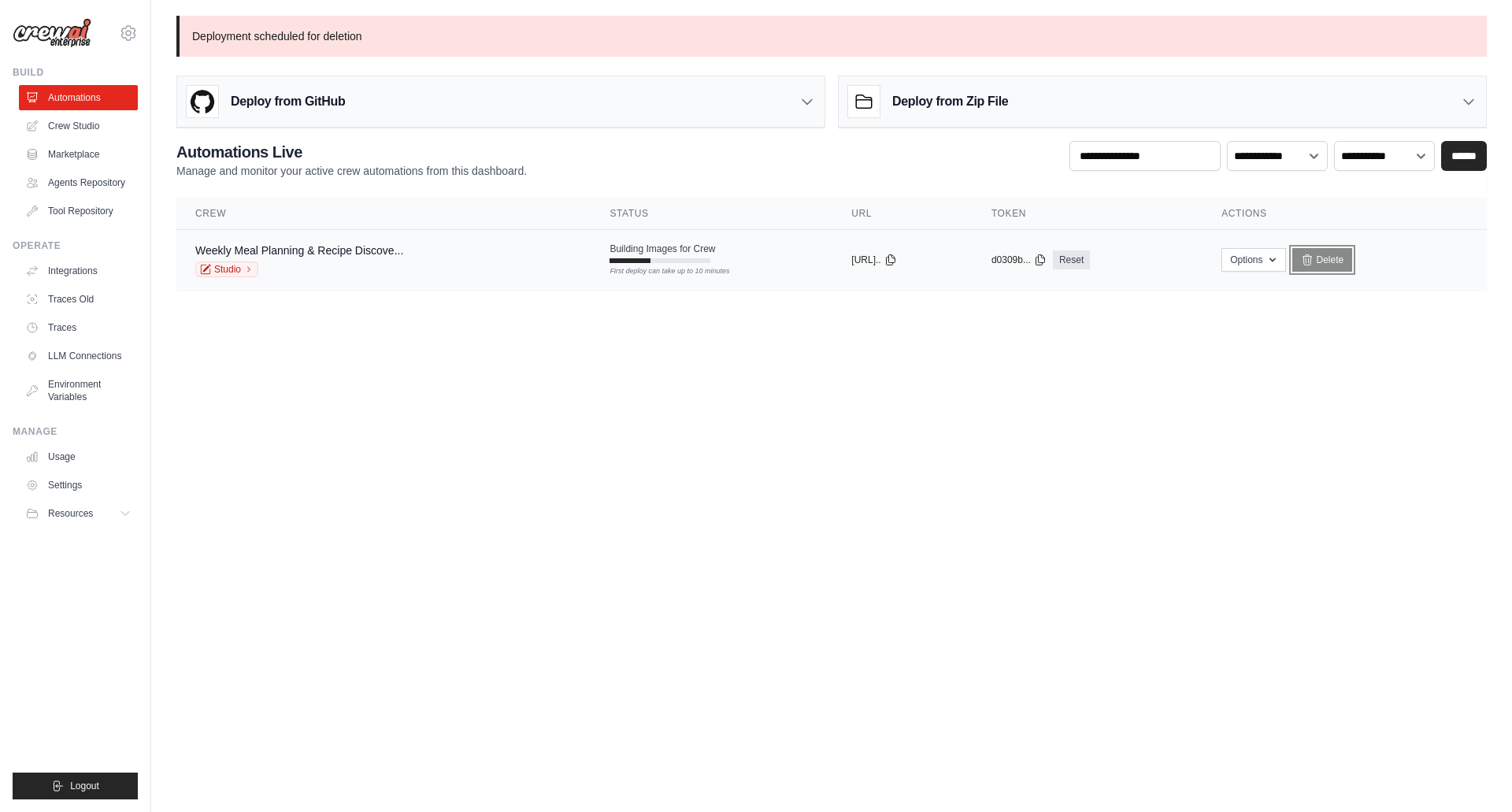
click at [1346, 263] on link "Delete" at bounding box center [1323, 259] width 61 height 24
click at [1336, 251] on link "Delete" at bounding box center [1323, 259] width 61 height 24
